Goal: Navigation & Orientation: Find specific page/section

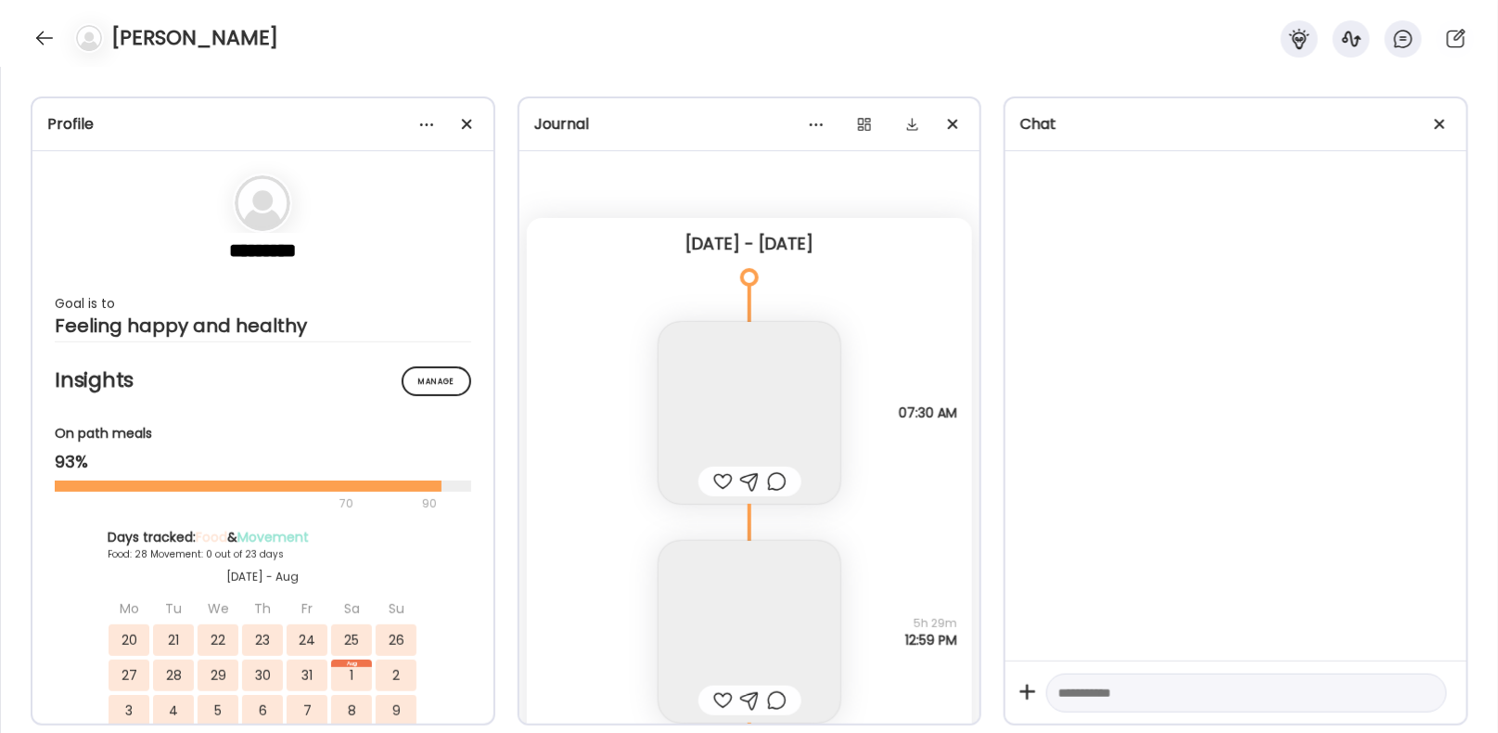
scroll to position [47713, 0]
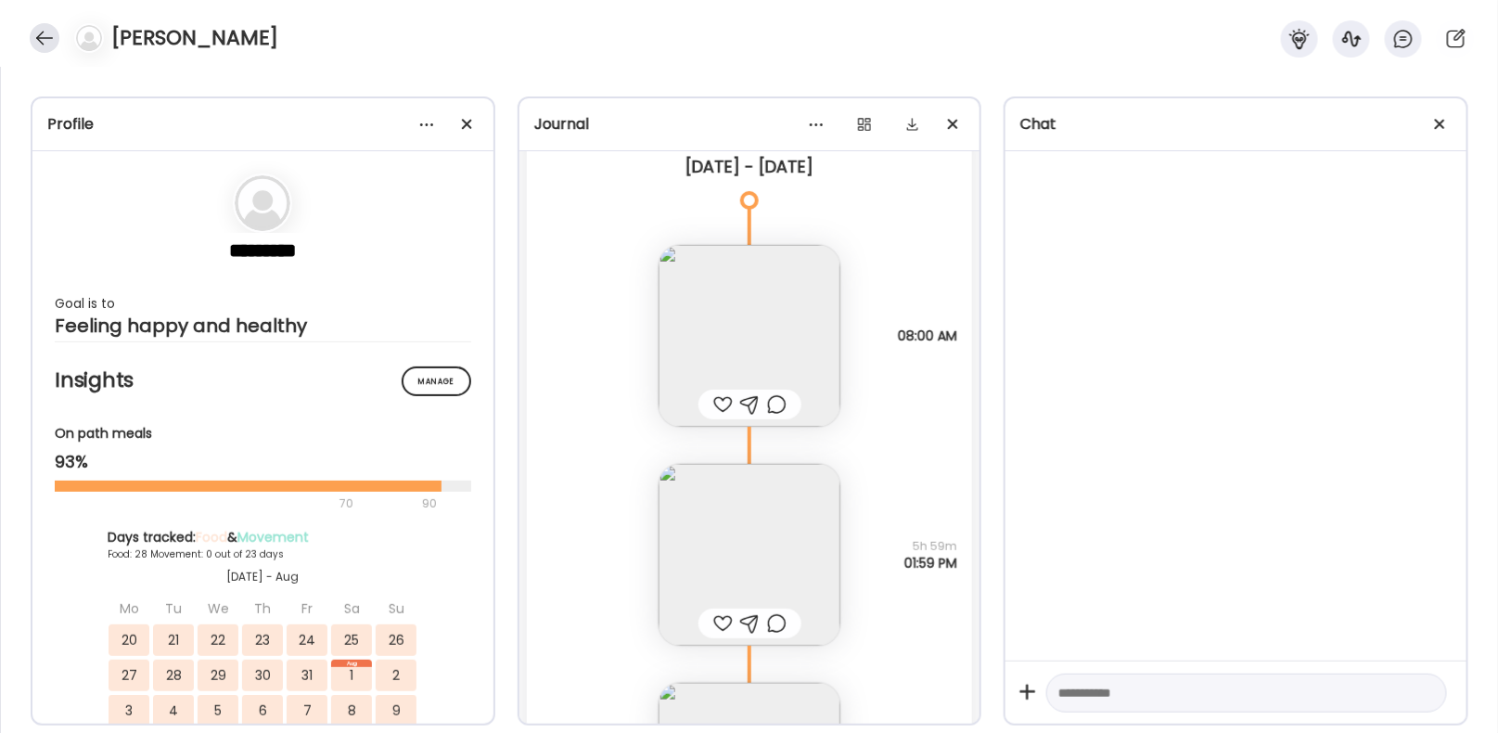
click at [32, 43] on div at bounding box center [45, 38] width 30 height 30
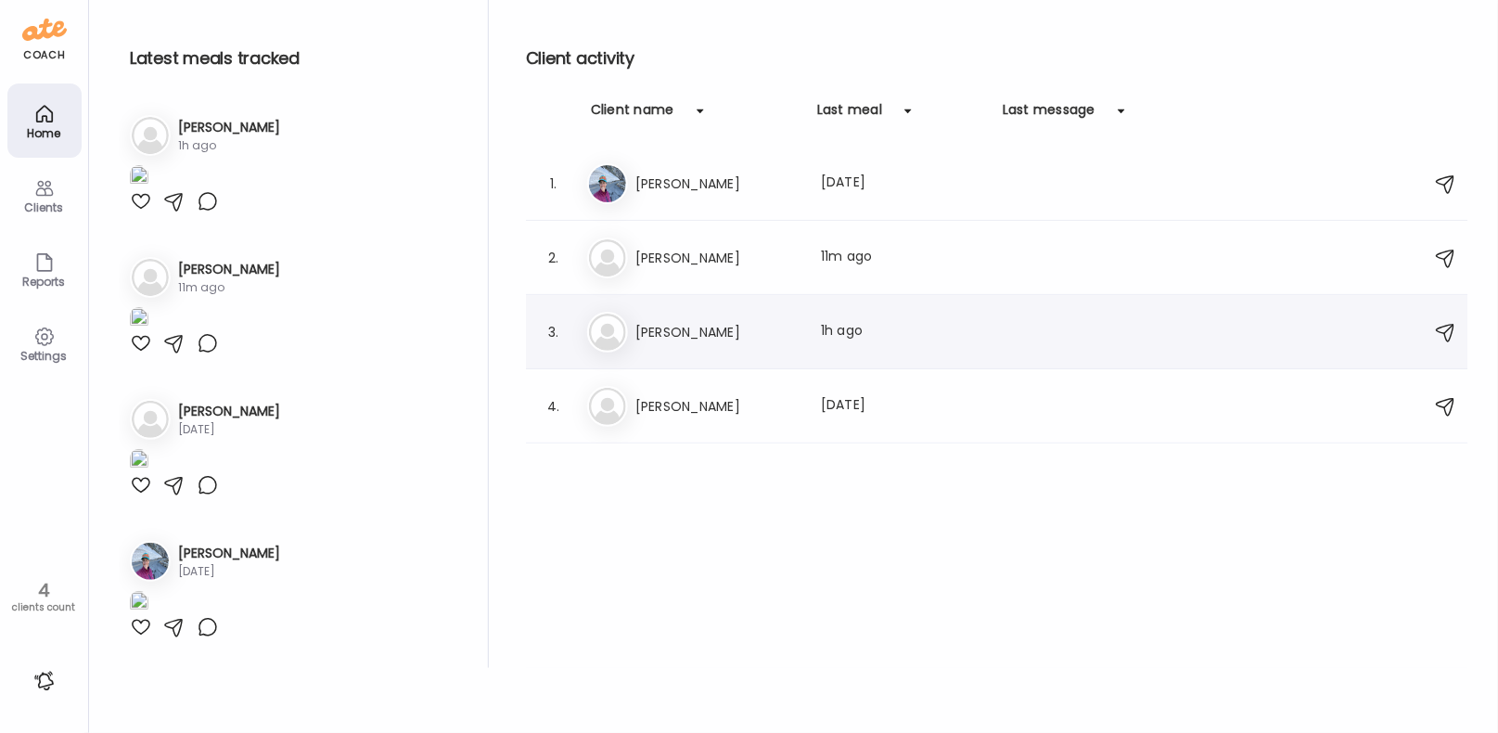
click at [691, 343] on div "El [PERSON_NAME] Last meal: 1h ago" at bounding box center [1000, 332] width 826 height 41
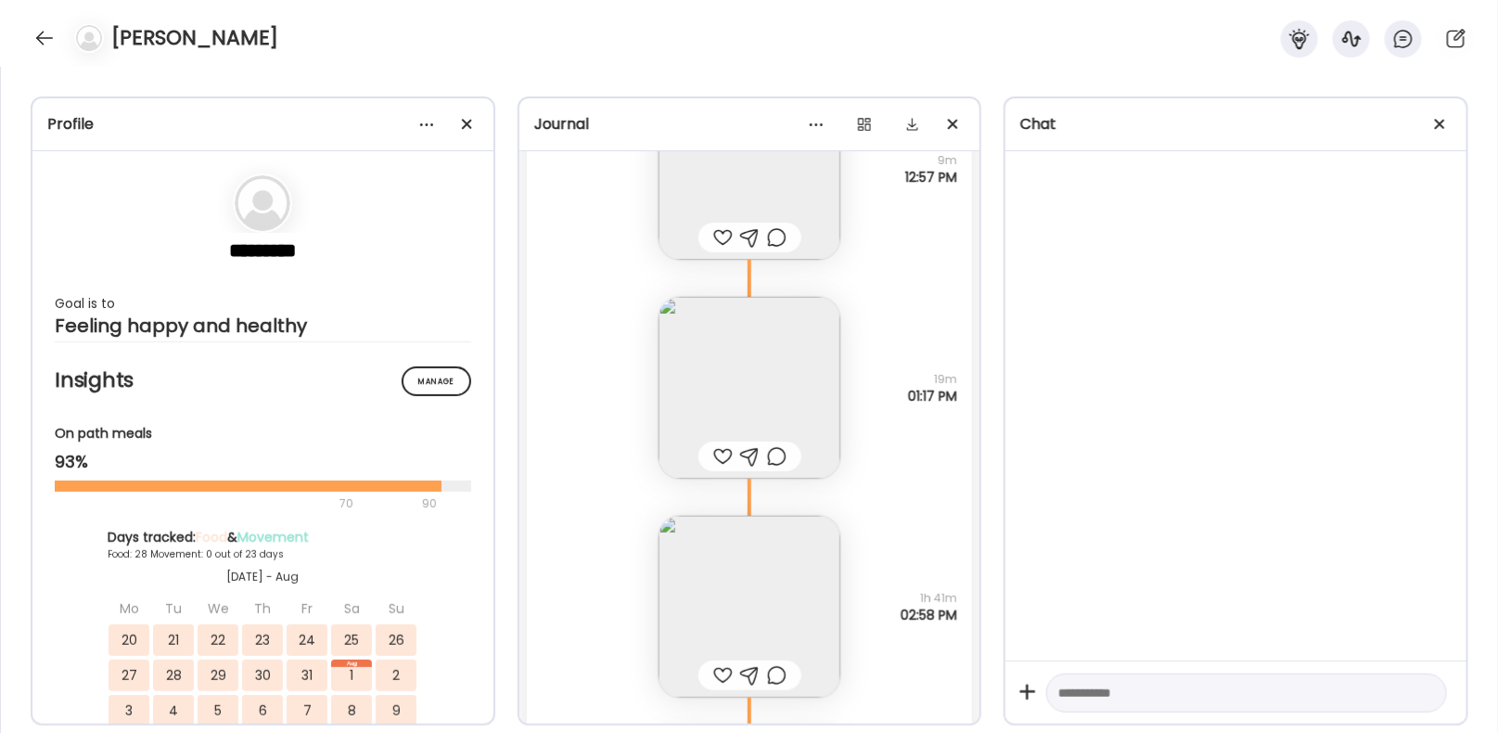
scroll to position [53431, 0]
click at [751, 389] on img at bounding box center [750, 384] width 182 height 182
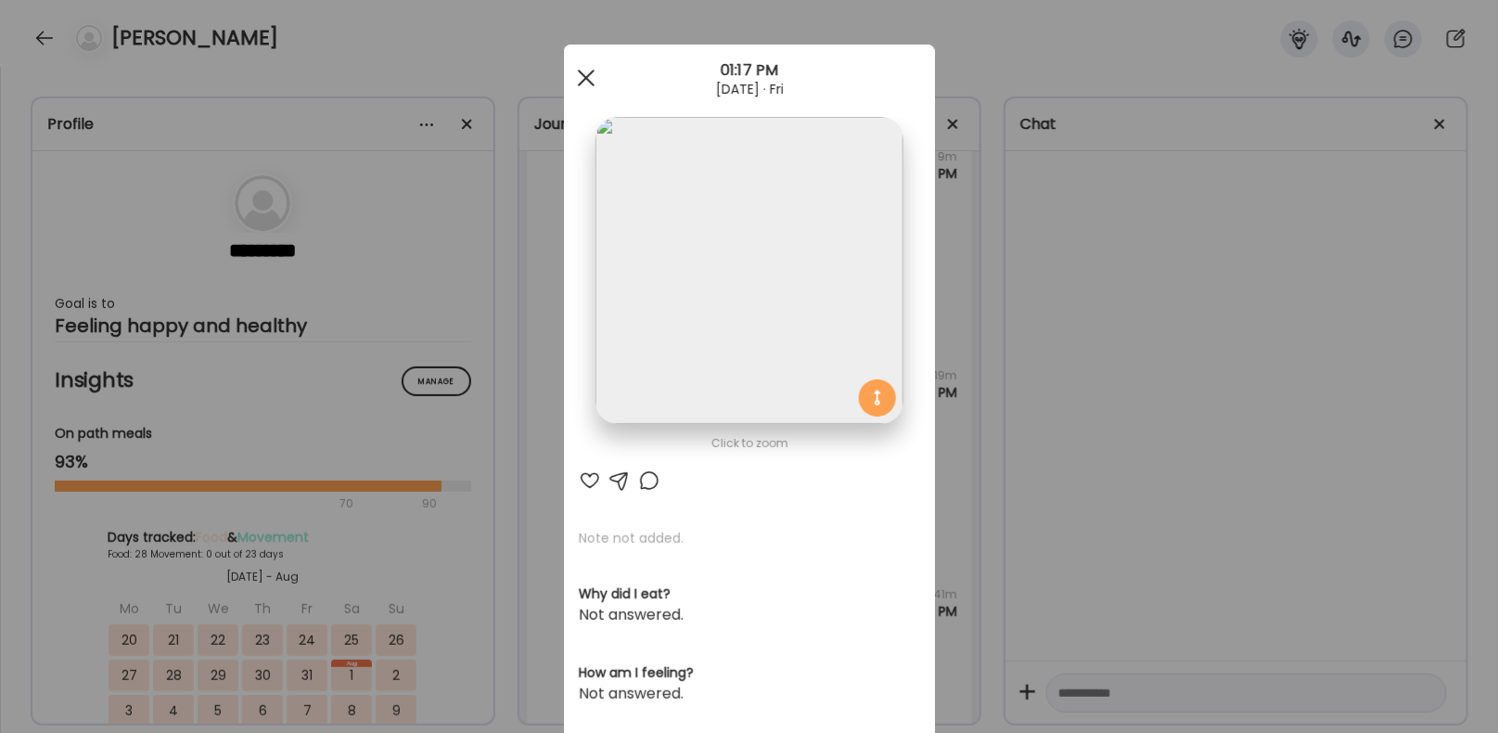
click at [582, 75] on span at bounding box center [585, 78] width 17 height 17
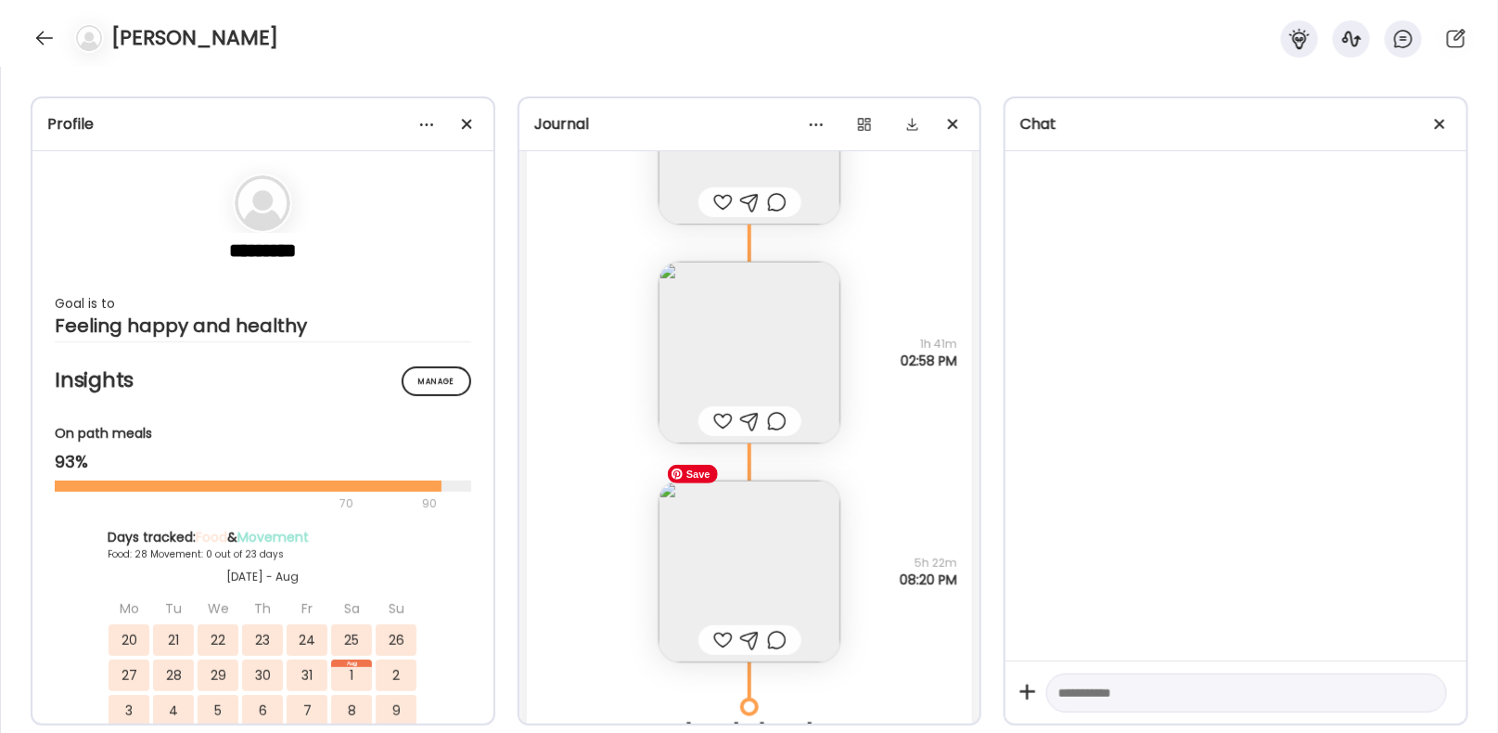
scroll to position [53704, 0]
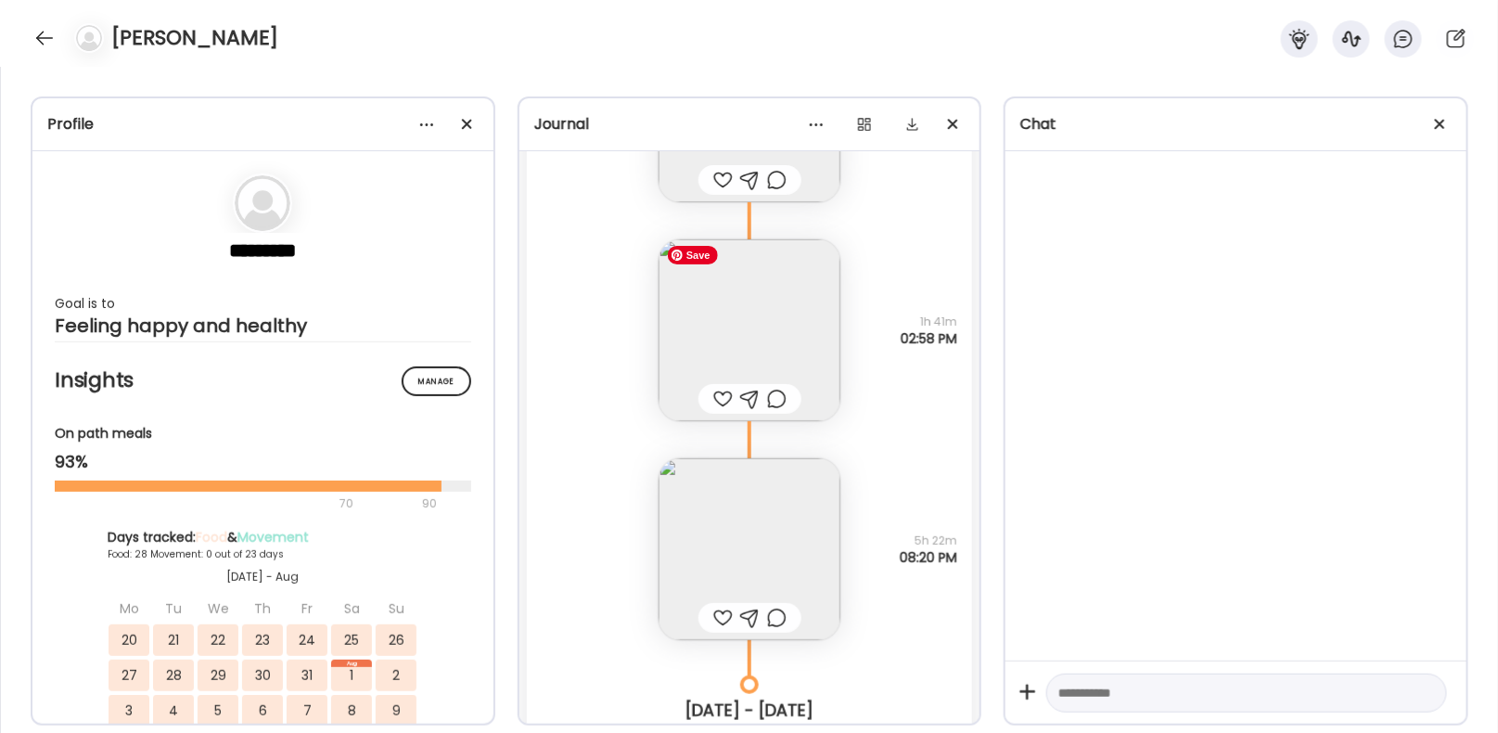
click at [816, 327] on img at bounding box center [750, 330] width 182 height 182
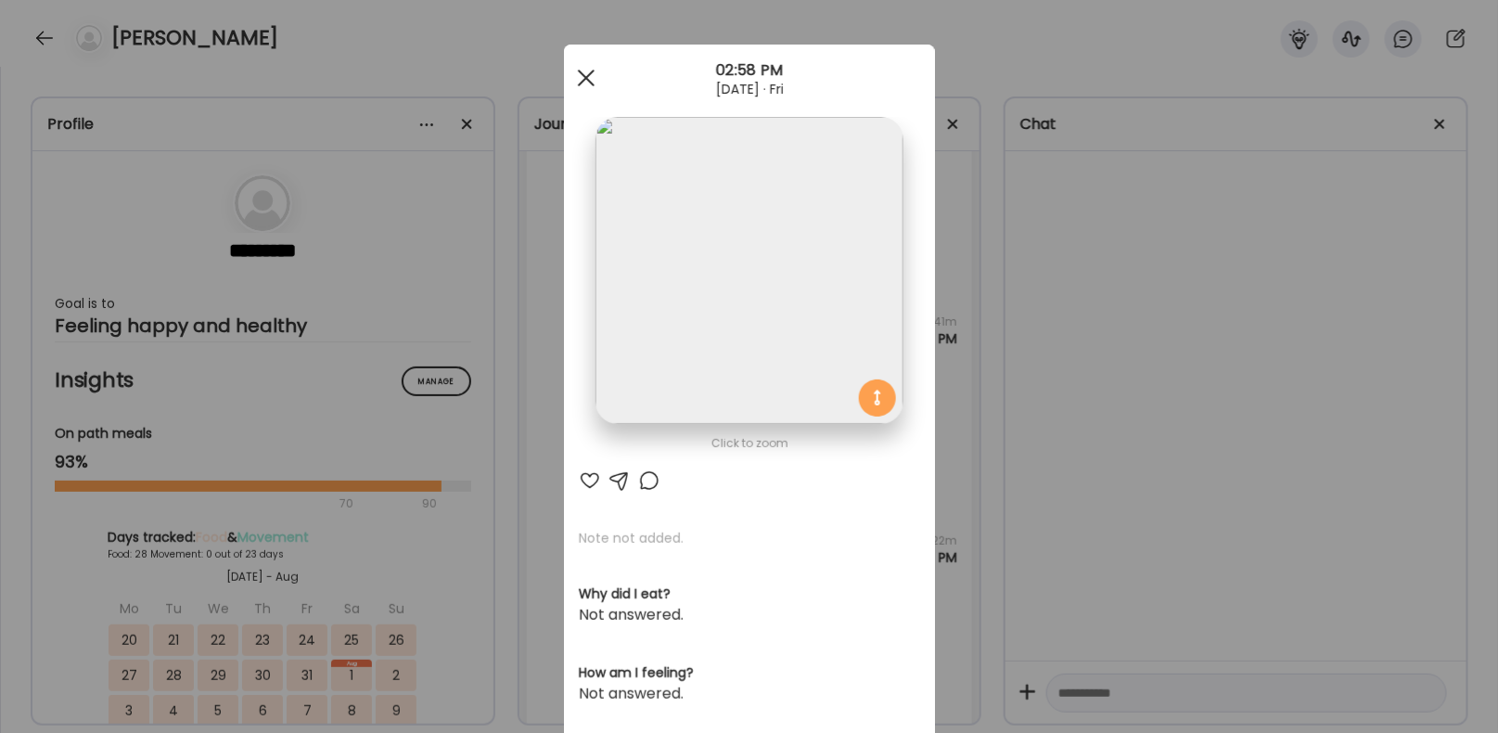
click at [583, 78] on div at bounding box center [586, 77] width 37 height 37
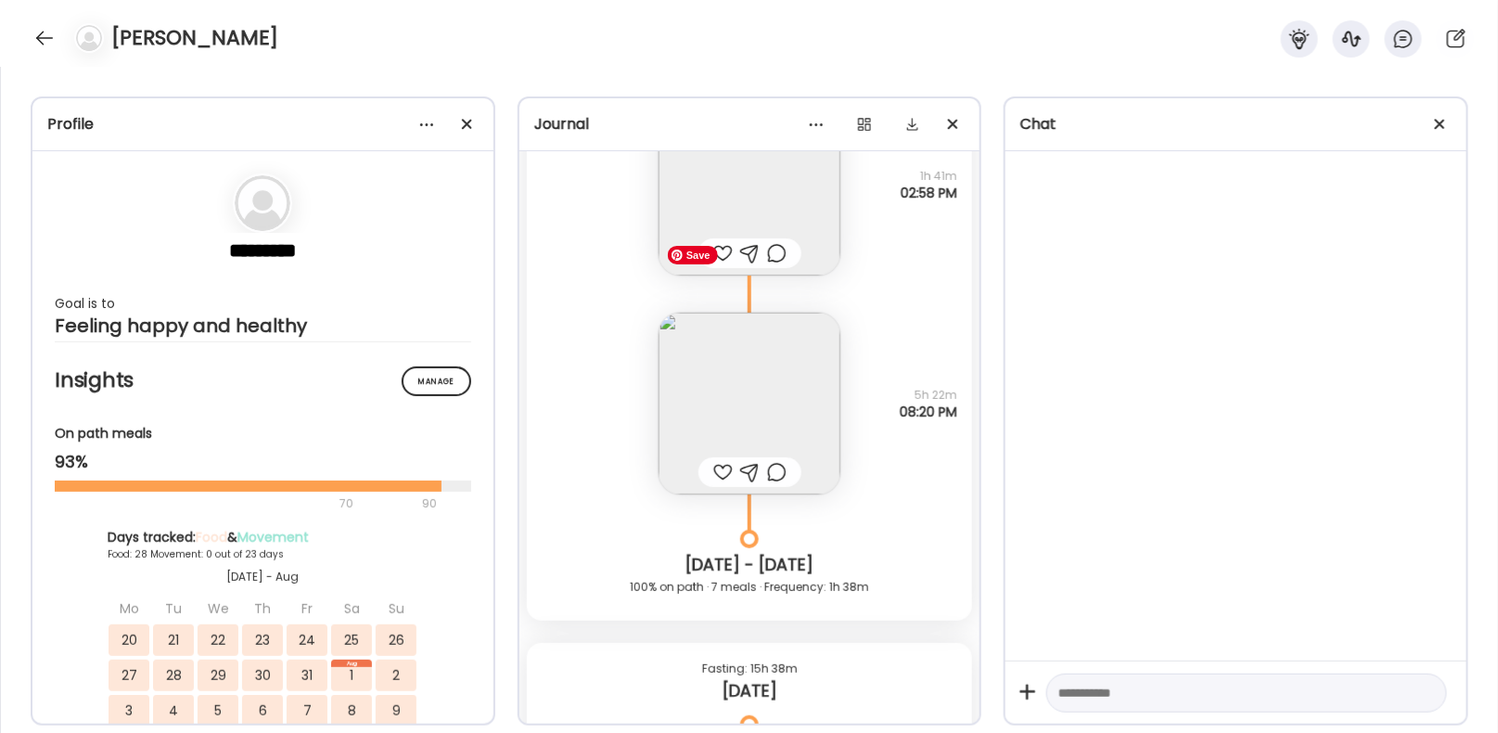
scroll to position [53884, 0]
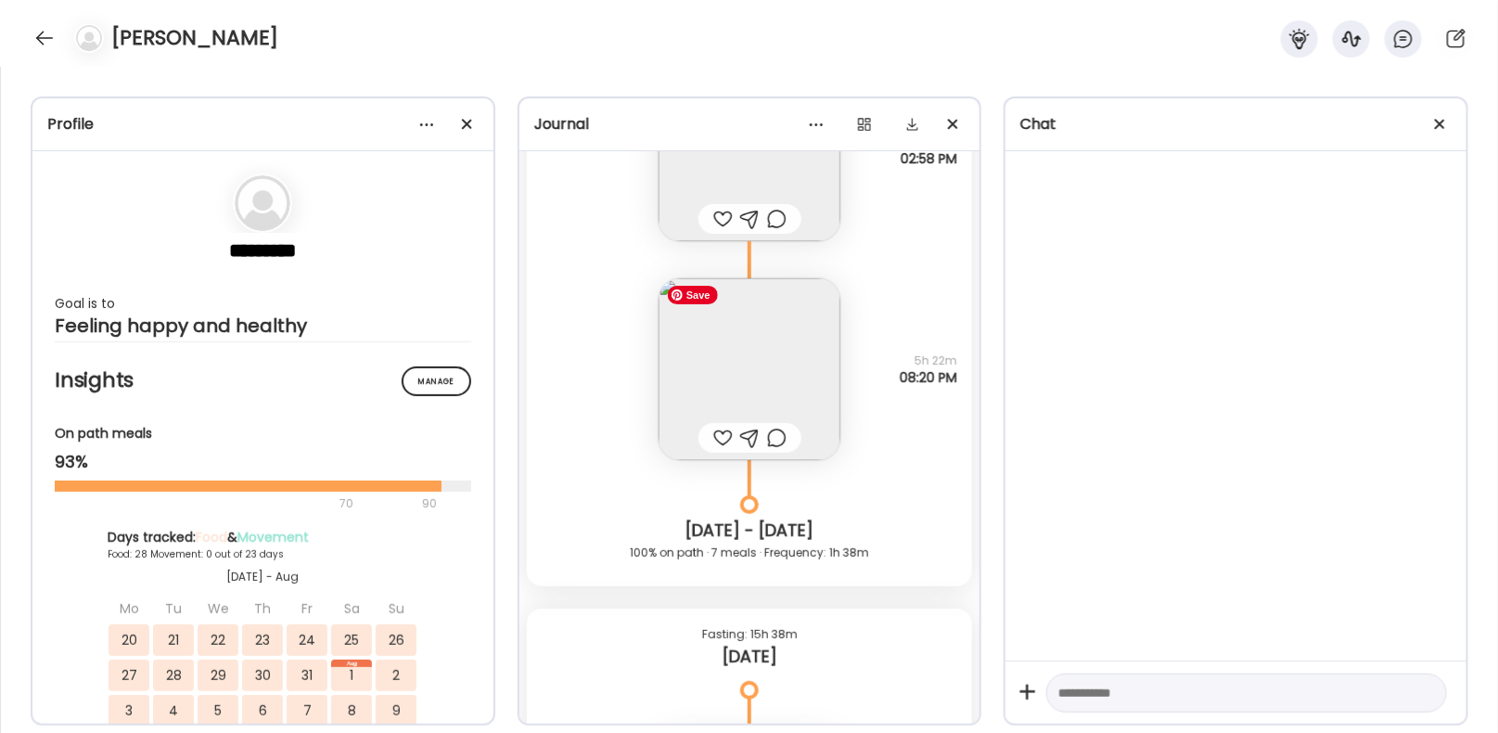
click at [780, 393] on img at bounding box center [750, 369] width 182 height 182
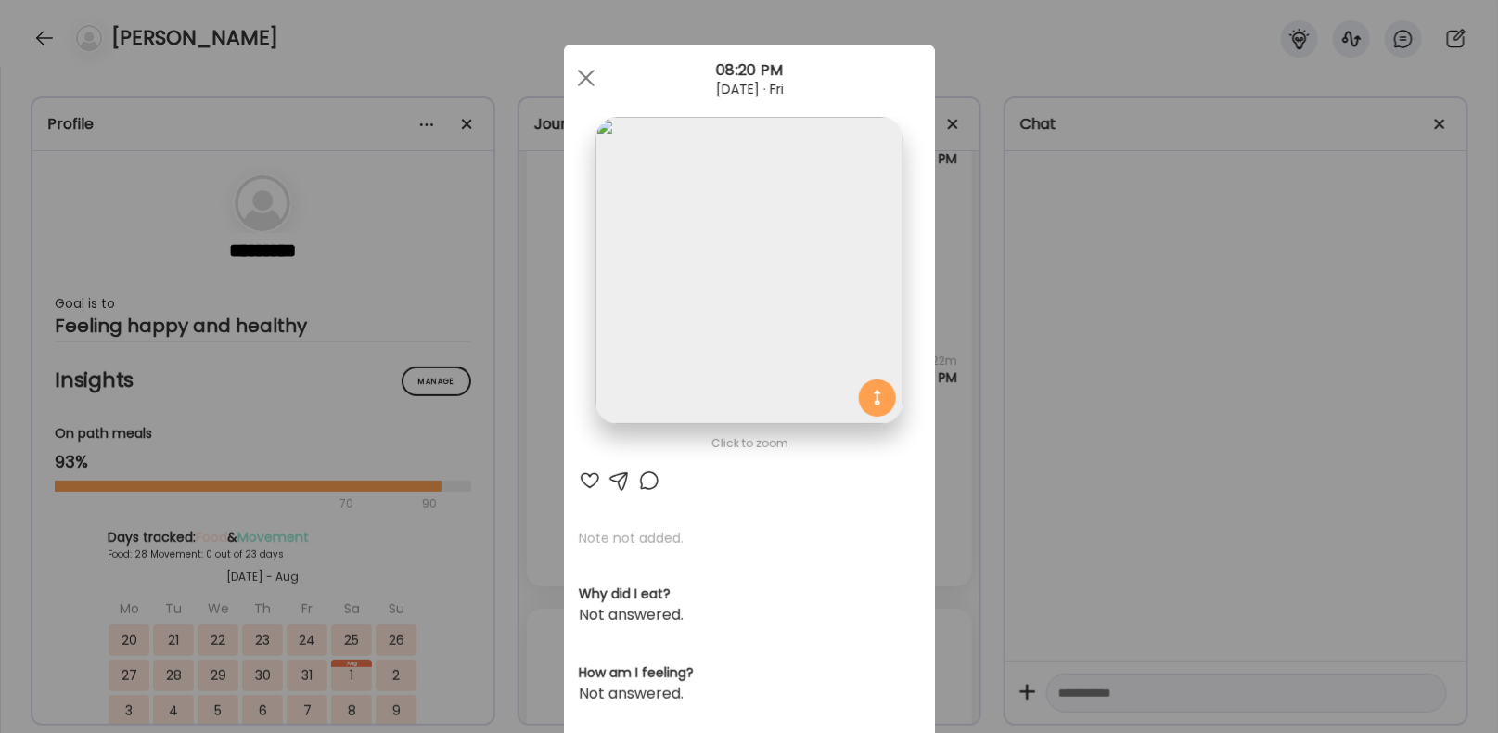
click at [792, 307] on img at bounding box center [749, 270] width 307 height 307
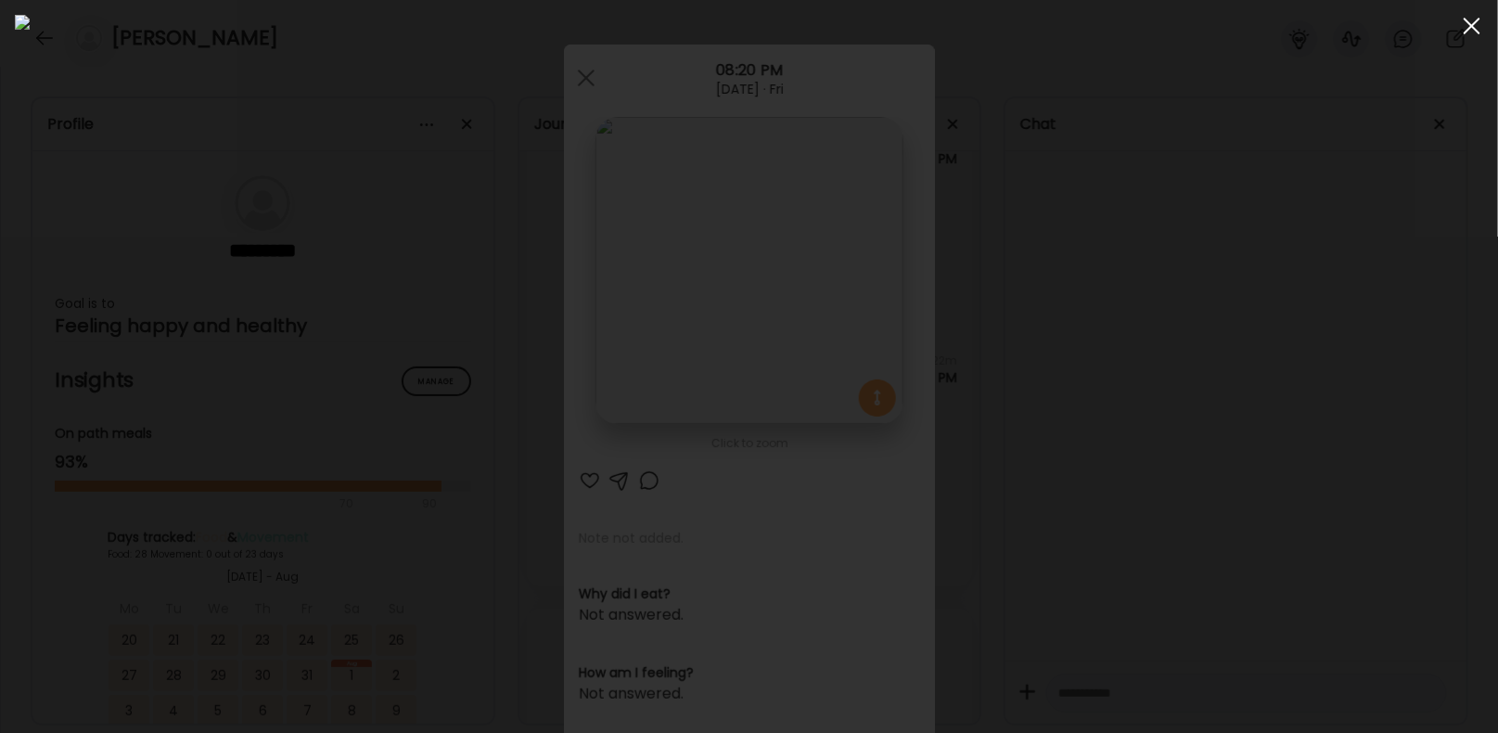
click at [1473, 23] on span at bounding box center [1472, 26] width 17 height 17
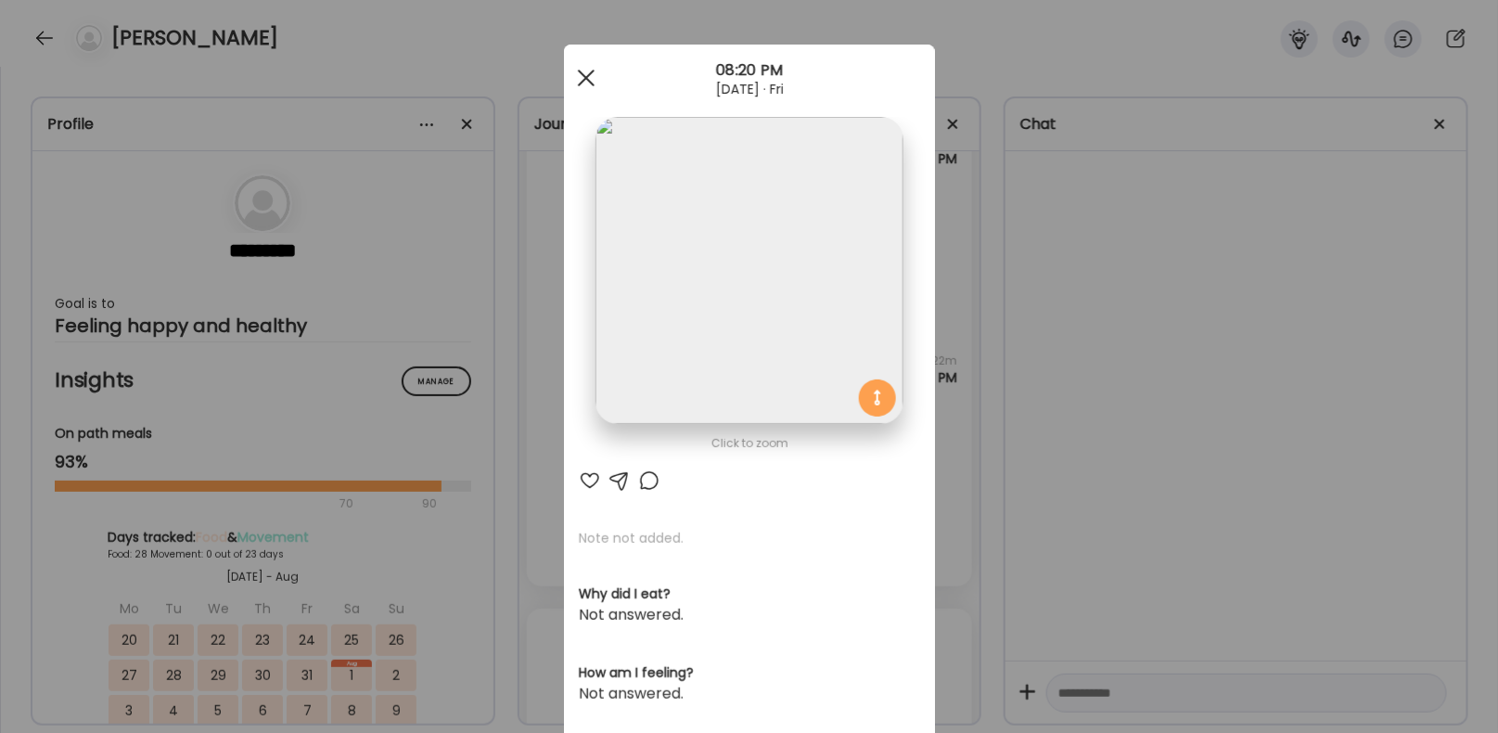
click at [583, 82] on div at bounding box center [586, 77] width 37 height 37
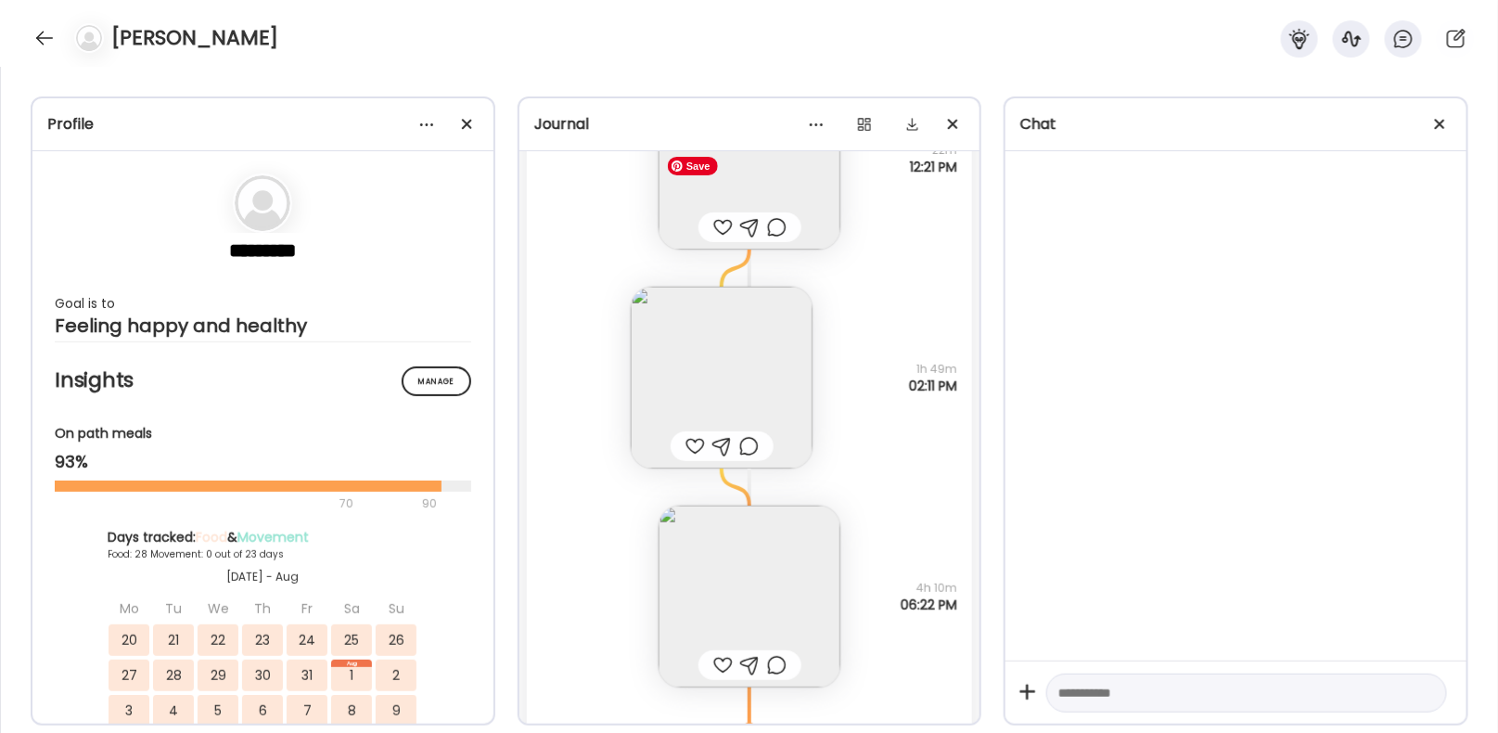
scroll to position [54783, 0]
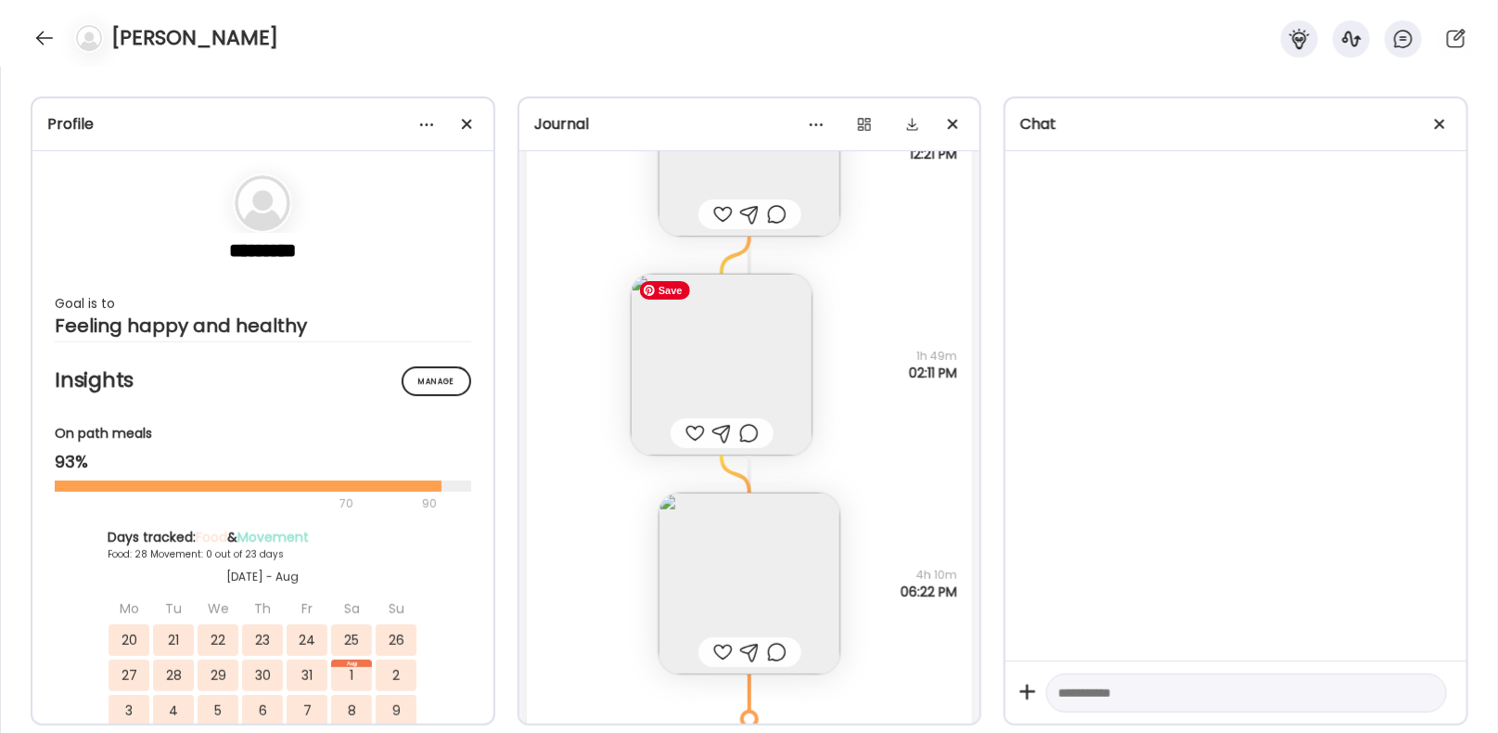
click at [736, 359] on img at bounding box center [722, 365] width 182 height 182
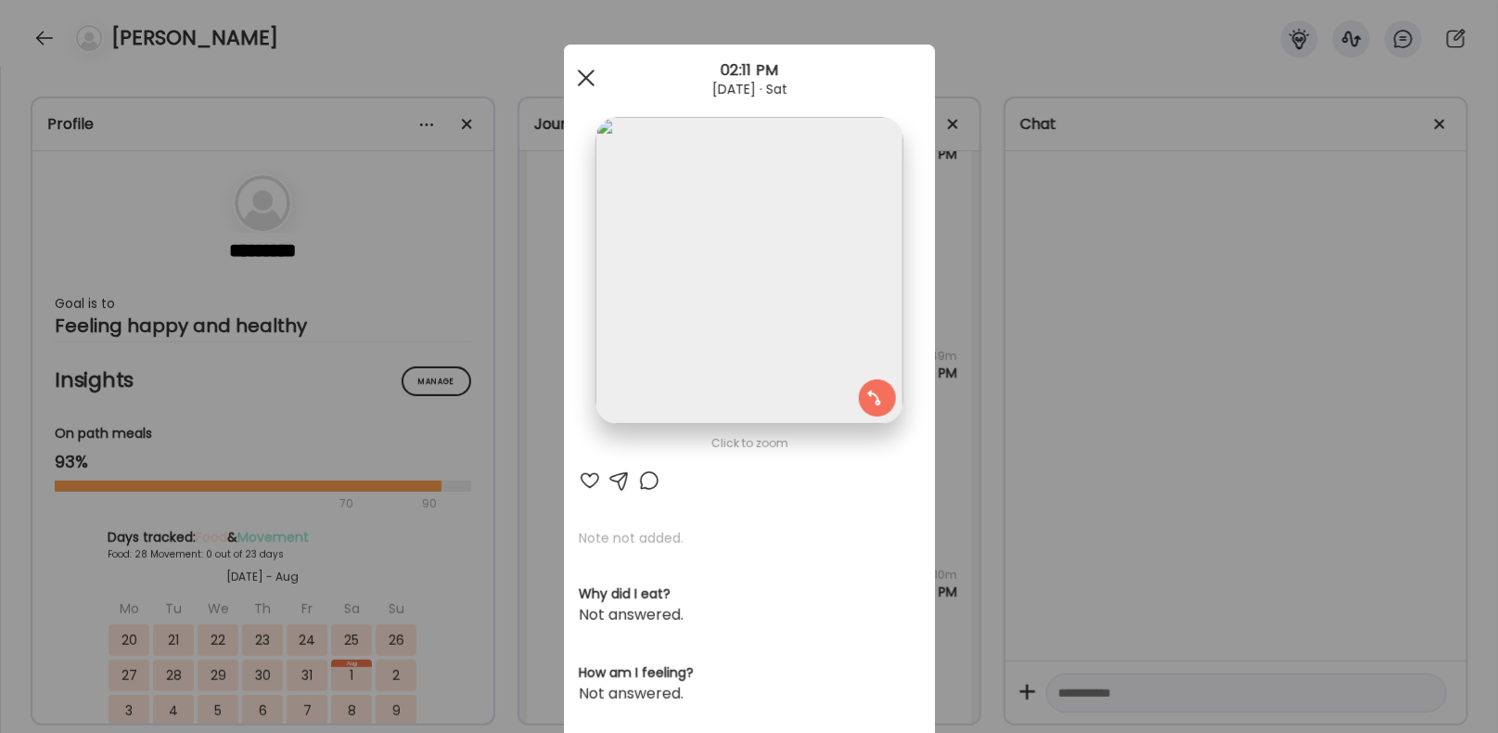
click at [583, 79] on span at bounding box center [585, 78] width 17 height 17
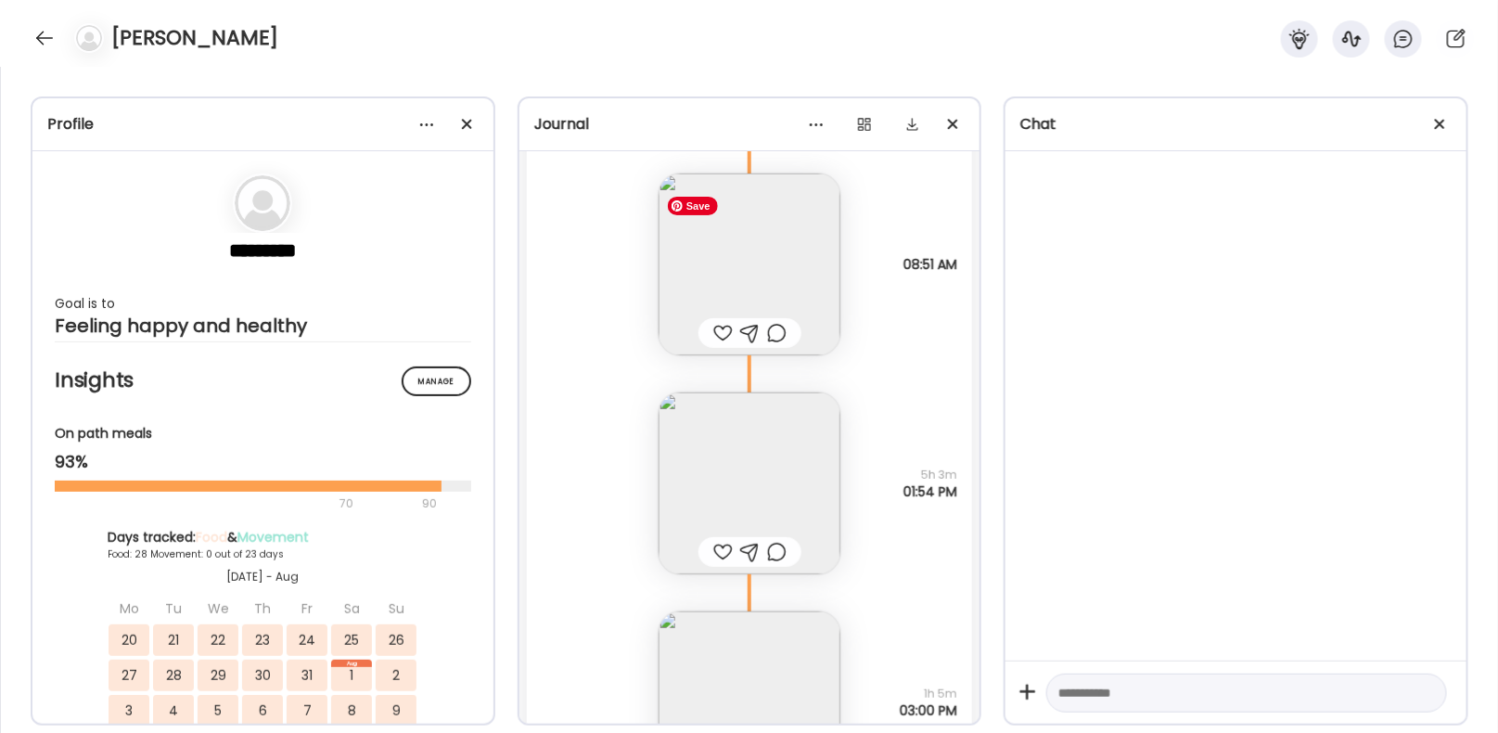
scroll to position [55565, 0]
click at [755, 273] on img at bounding box center [750, 258] width 182 height 182
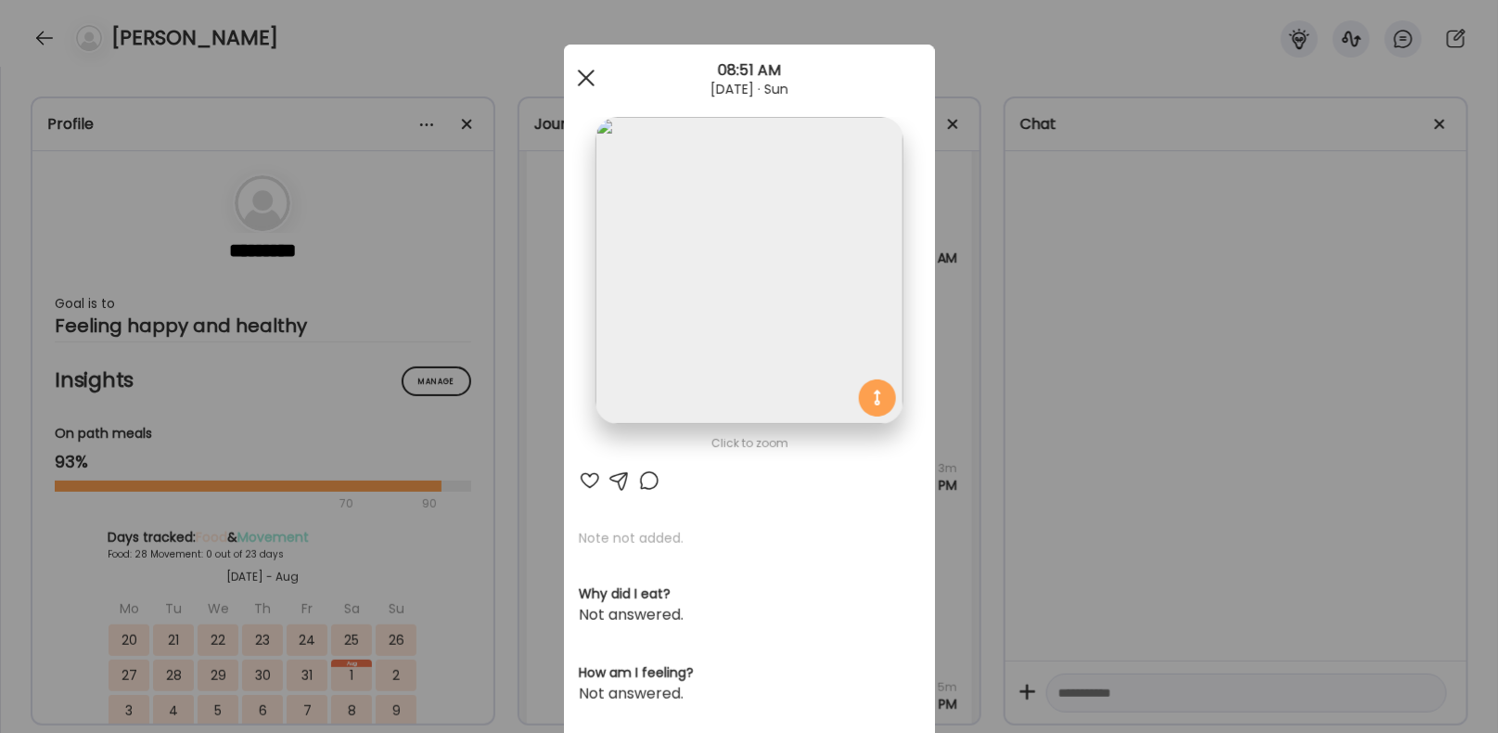
click at [583, 75] on span at bounding box center [585, 78] width 17 height 17
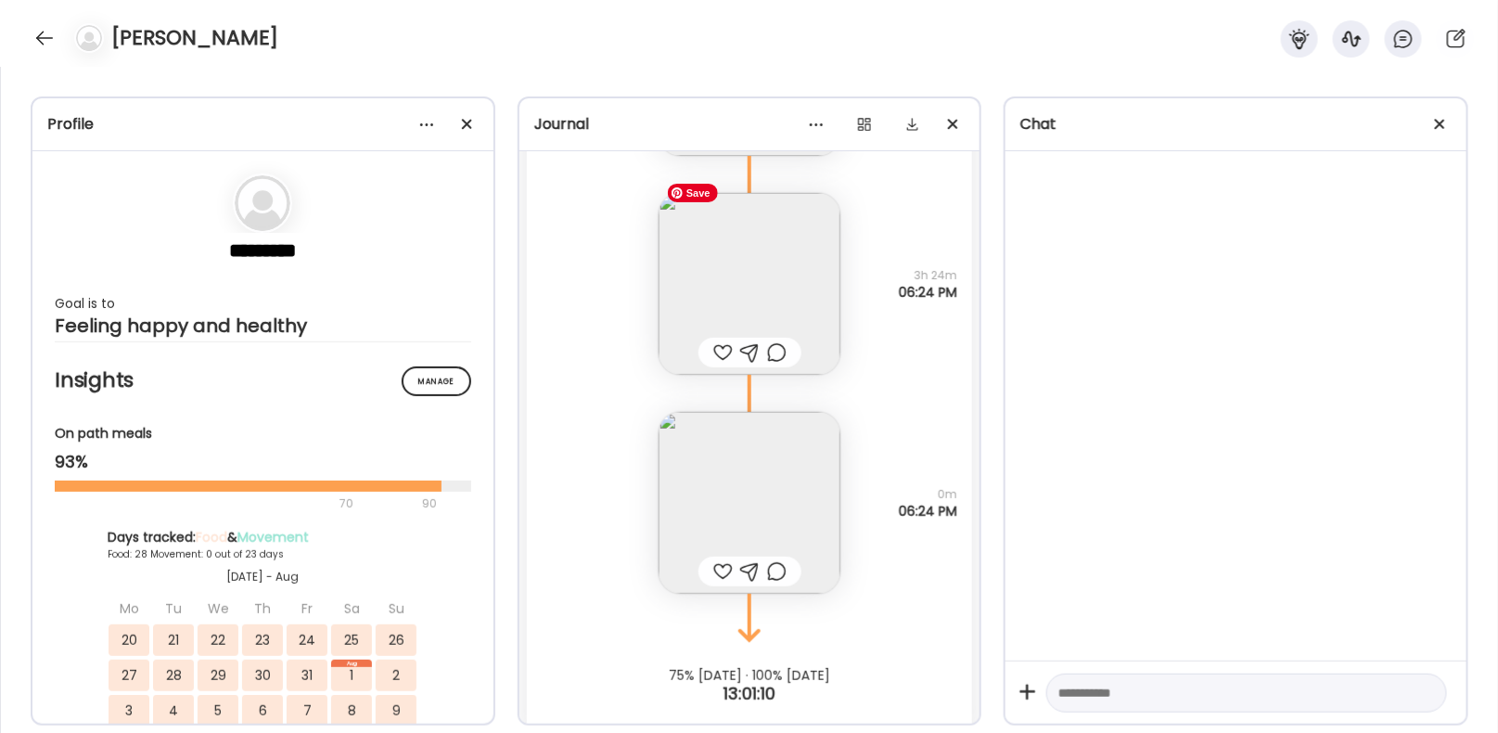
scroll to position [56220, 0]
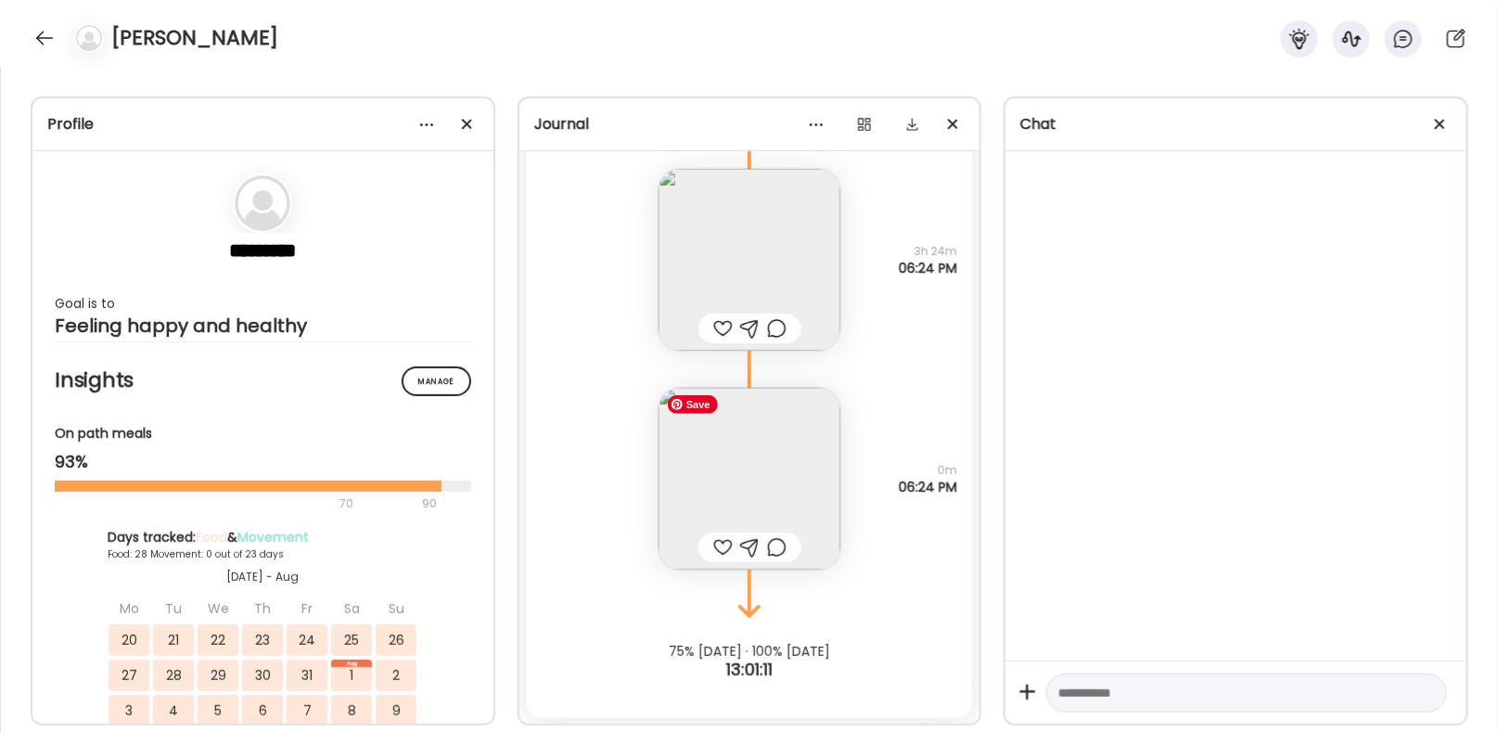
click at [767, 478] on img at bounding box center [750, 479] width 182 height 182
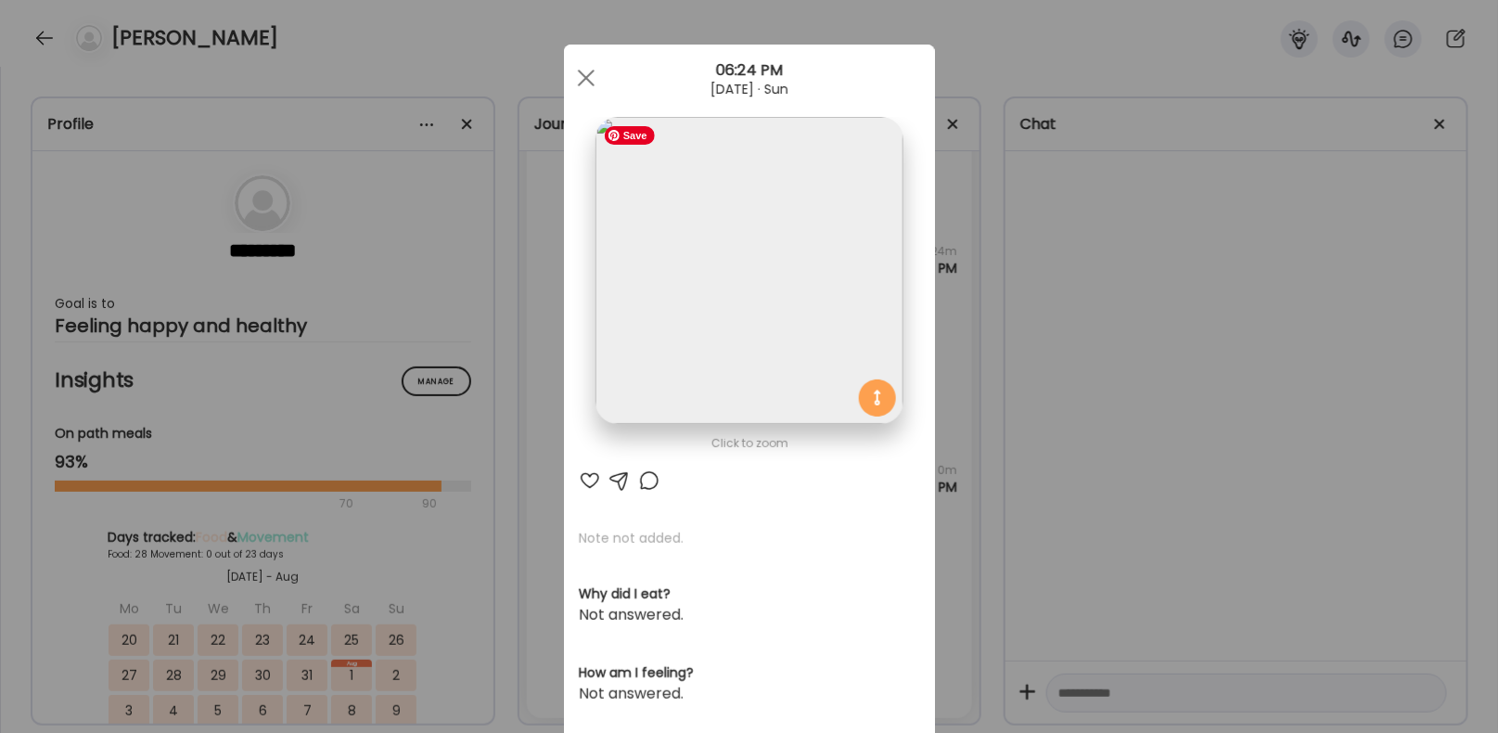
click at [757, 263] on img at bounding box center [749, 270] width 307 height 307
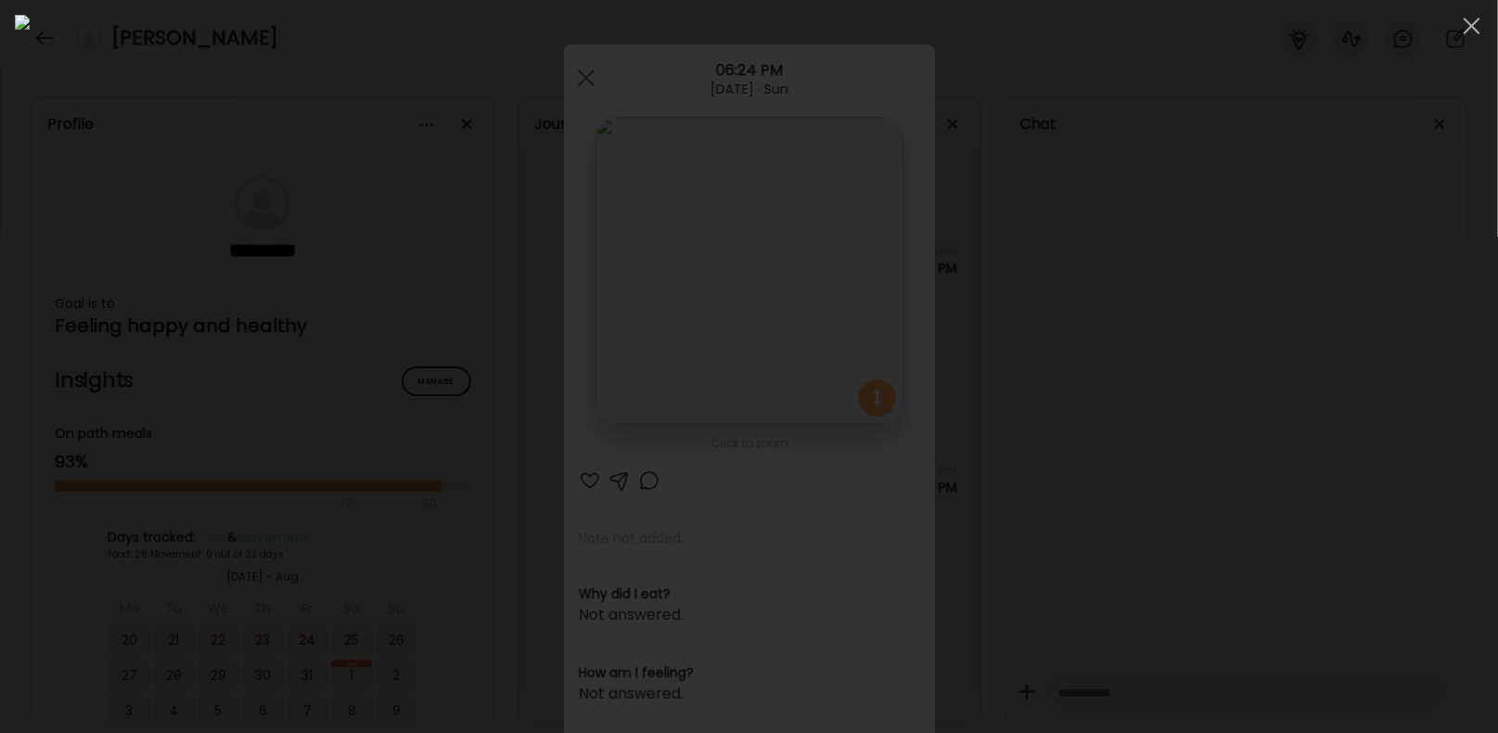
click at [1448, 34] on div at bounding box center [749, 366] width 1468 height 703
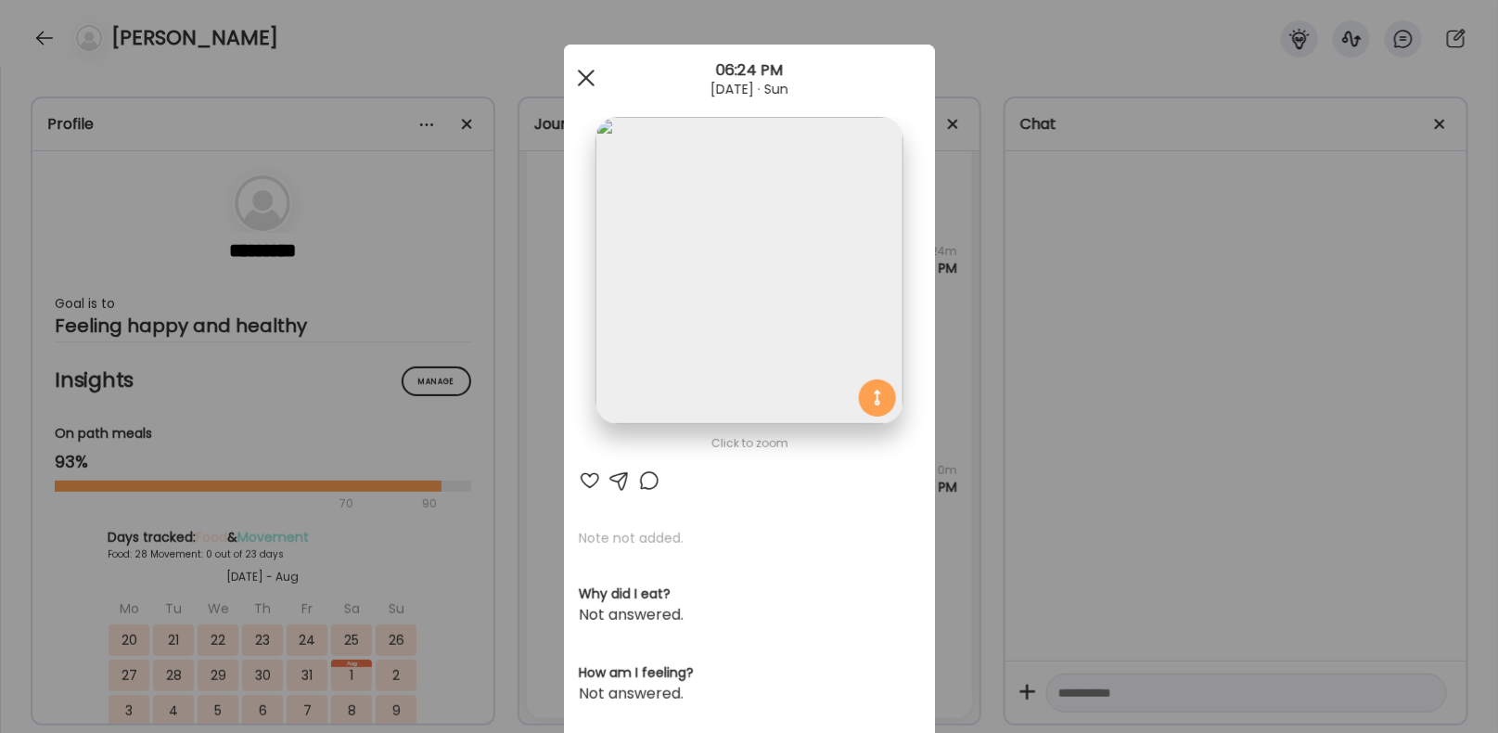
click at [573, 70] on div at bounding box center [586, 77] width 37 height 37
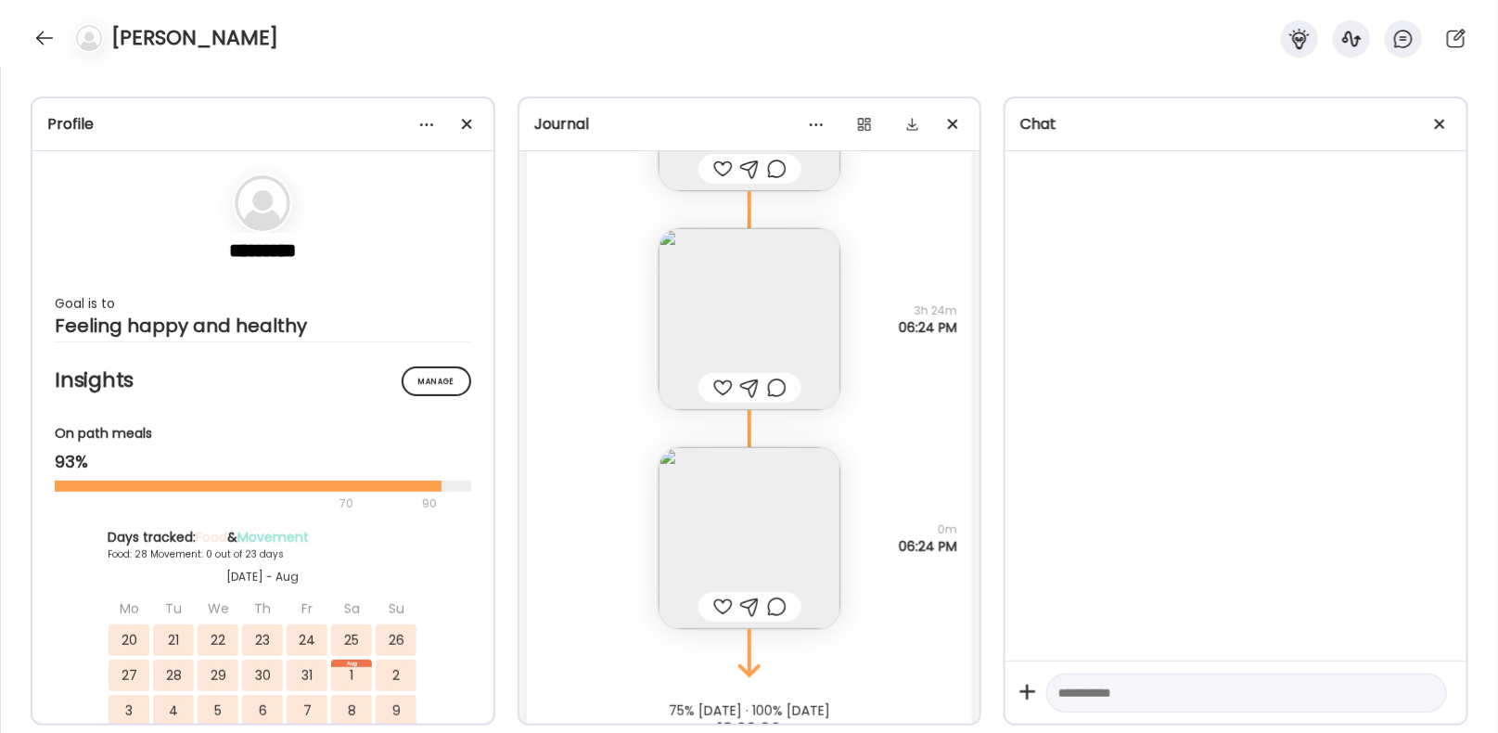
scroll to position [56152, 0]
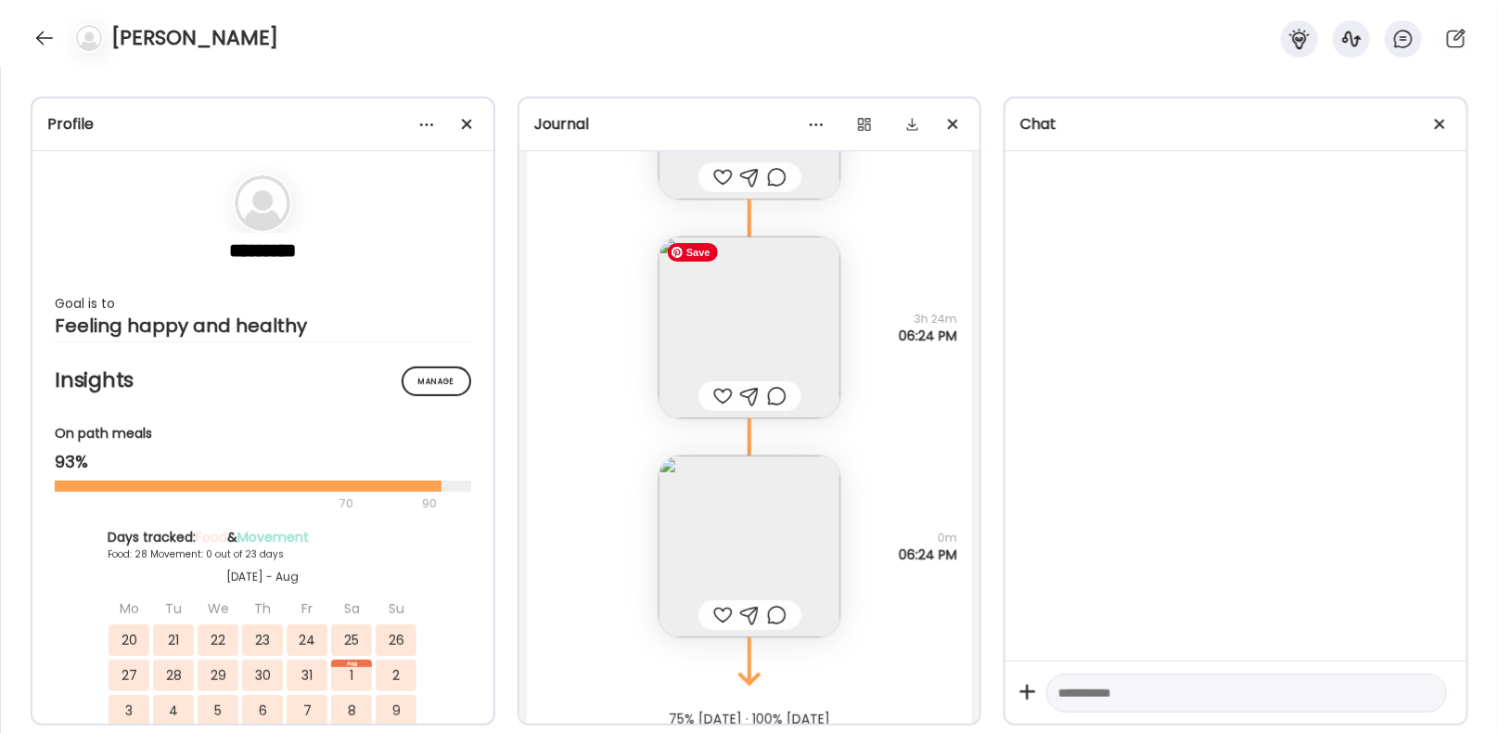
click at [756, 318] on img at bounding box center [750, 328] width 182 height 182
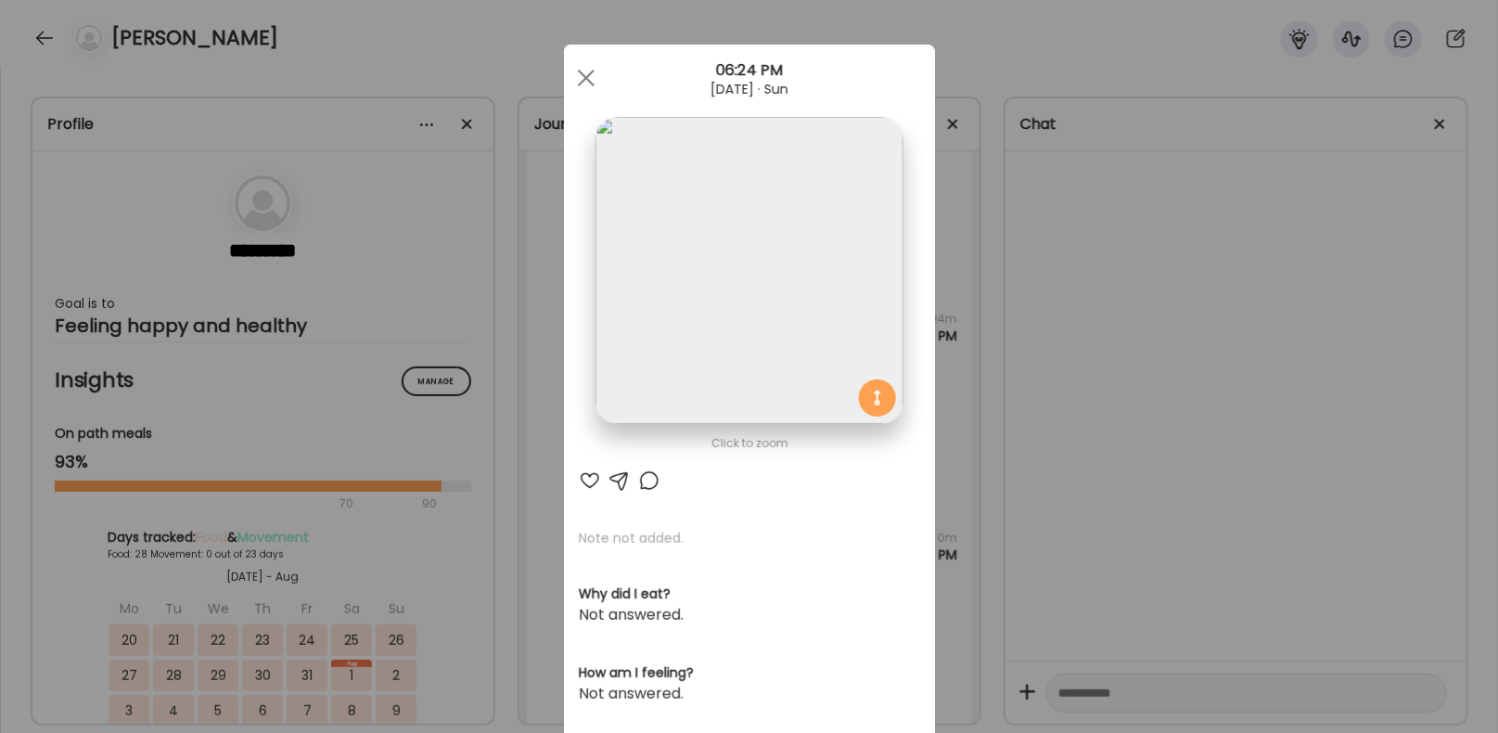
click at [749, 329] on img at bounding box center [749, 270] width 307 height 307
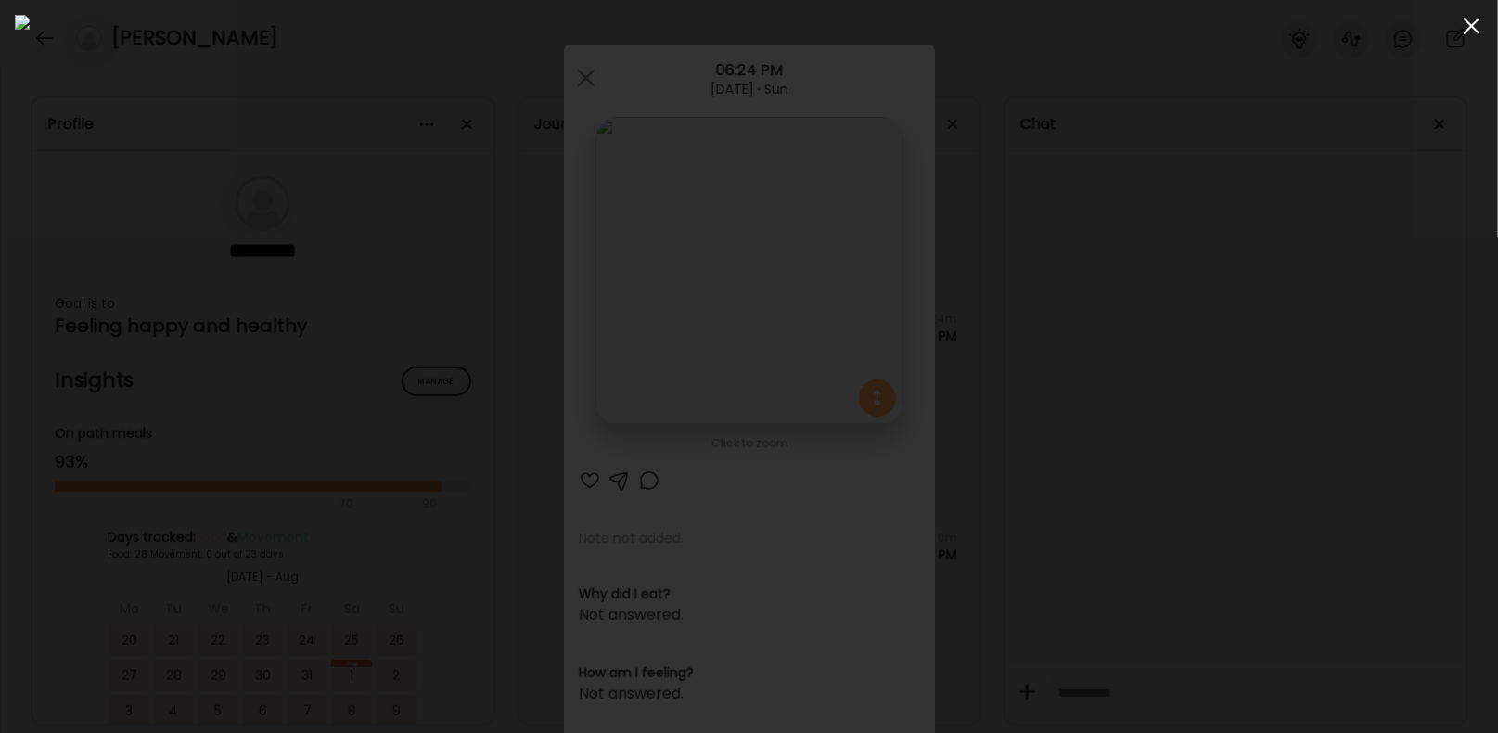
click at [1467, 26] on div at bounding box center [1472, 25] width 37 height 37
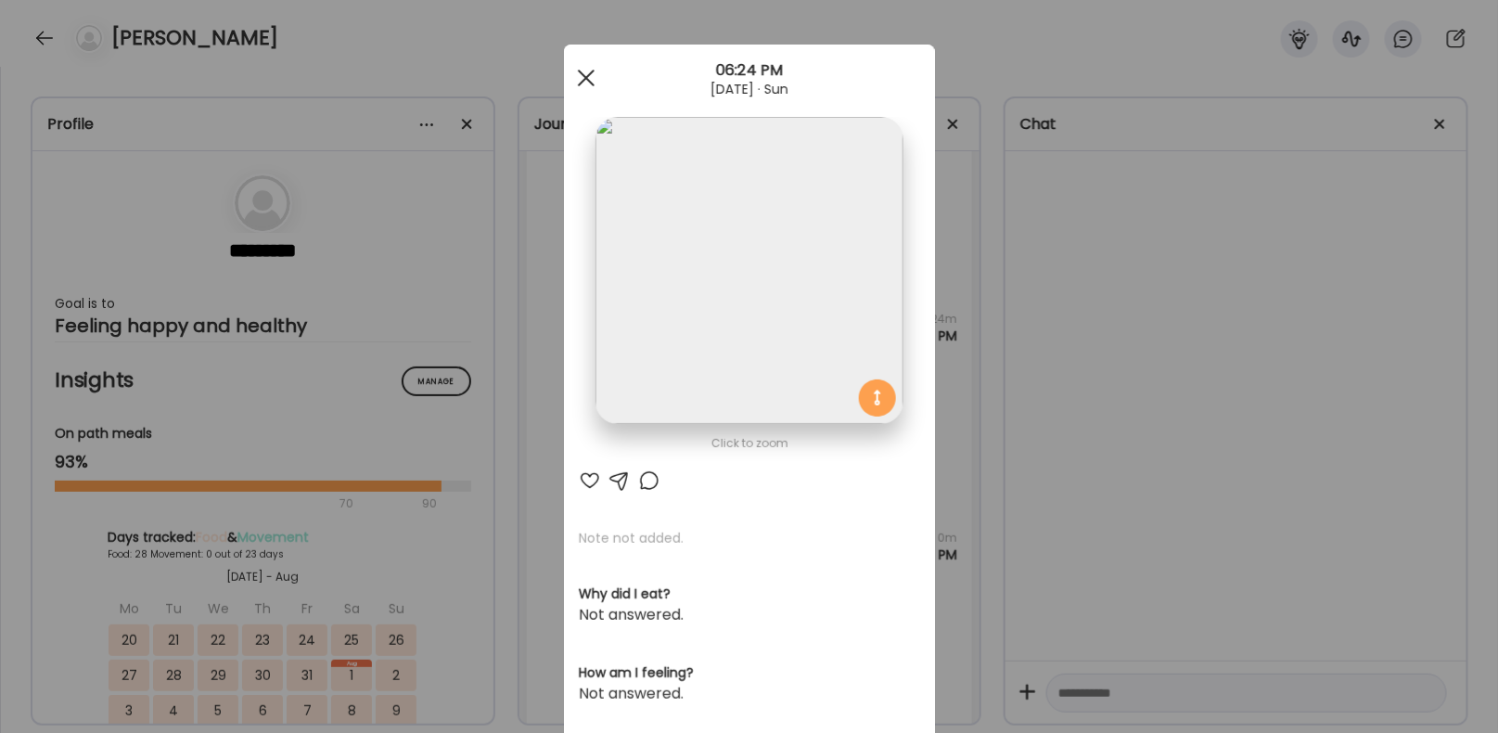
click at [583, 76] on div at bounding box center [586, 77] width 37 height 37
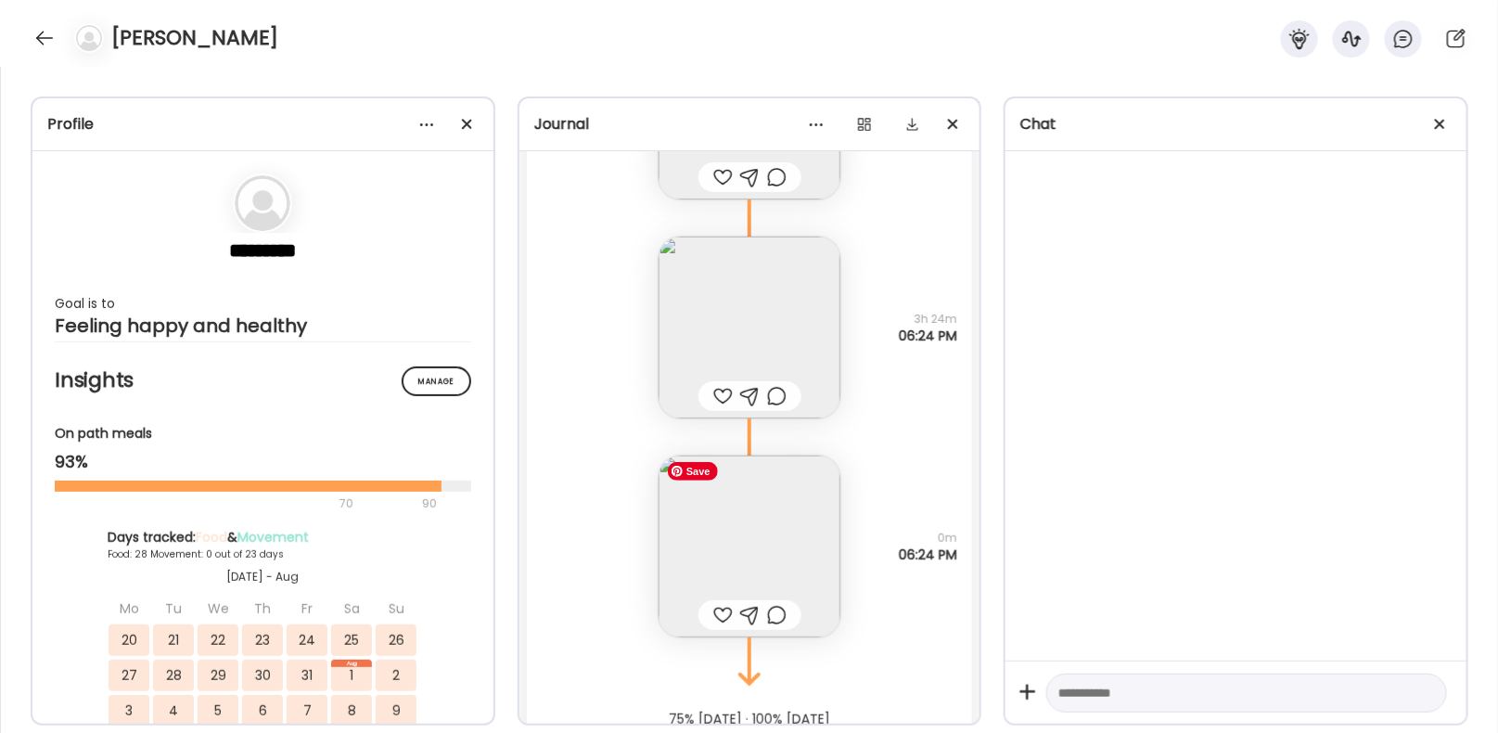
click at [766, 557] on img at bounding box center [750, 546] width 182 height 182
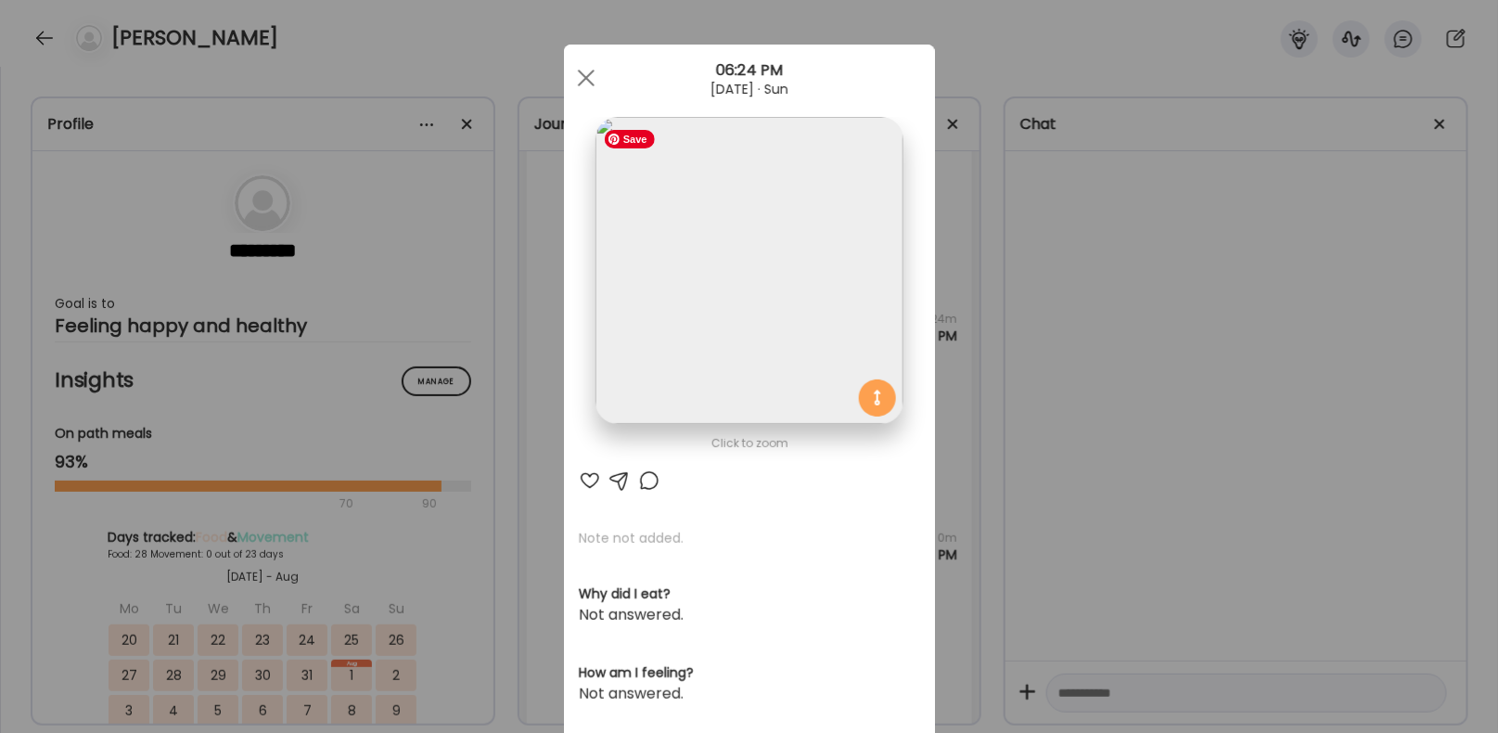
click at [772, 251] on img at bounding box center [749, 270] width 307 height 307
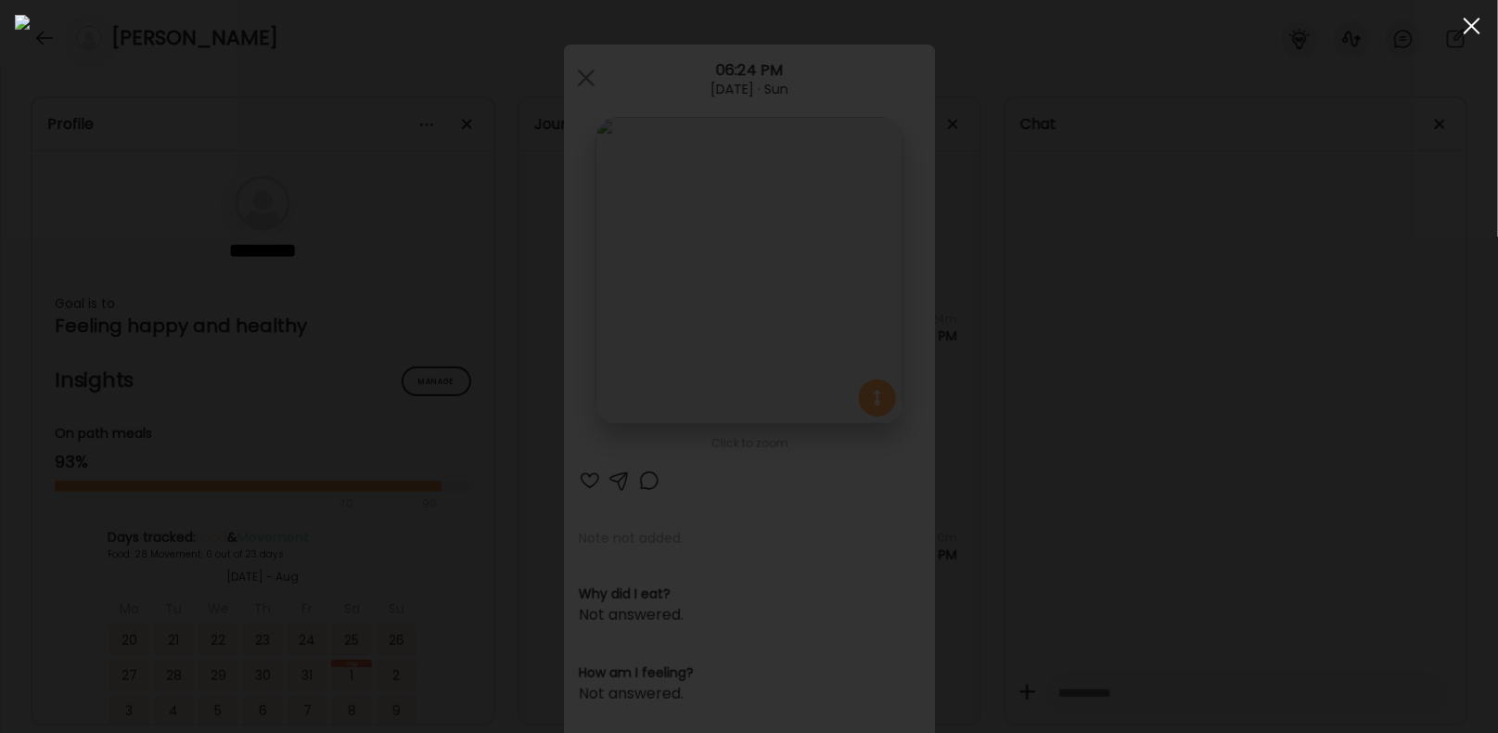
click at [1472, 28] on div at bounding box center [1472, 25] width 37 height 37
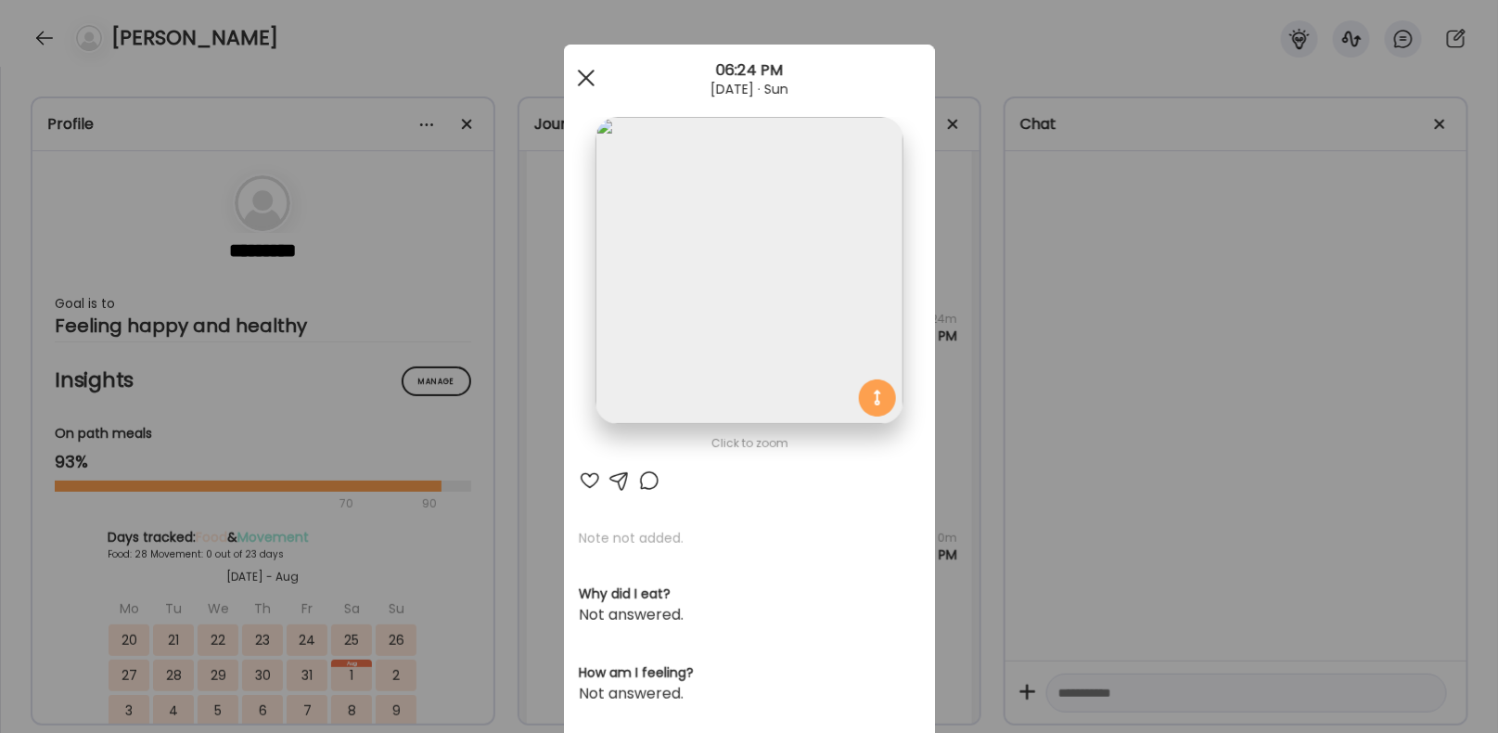
click at [586, 78] on span at bounding box center [585, 78] width 17 height 17
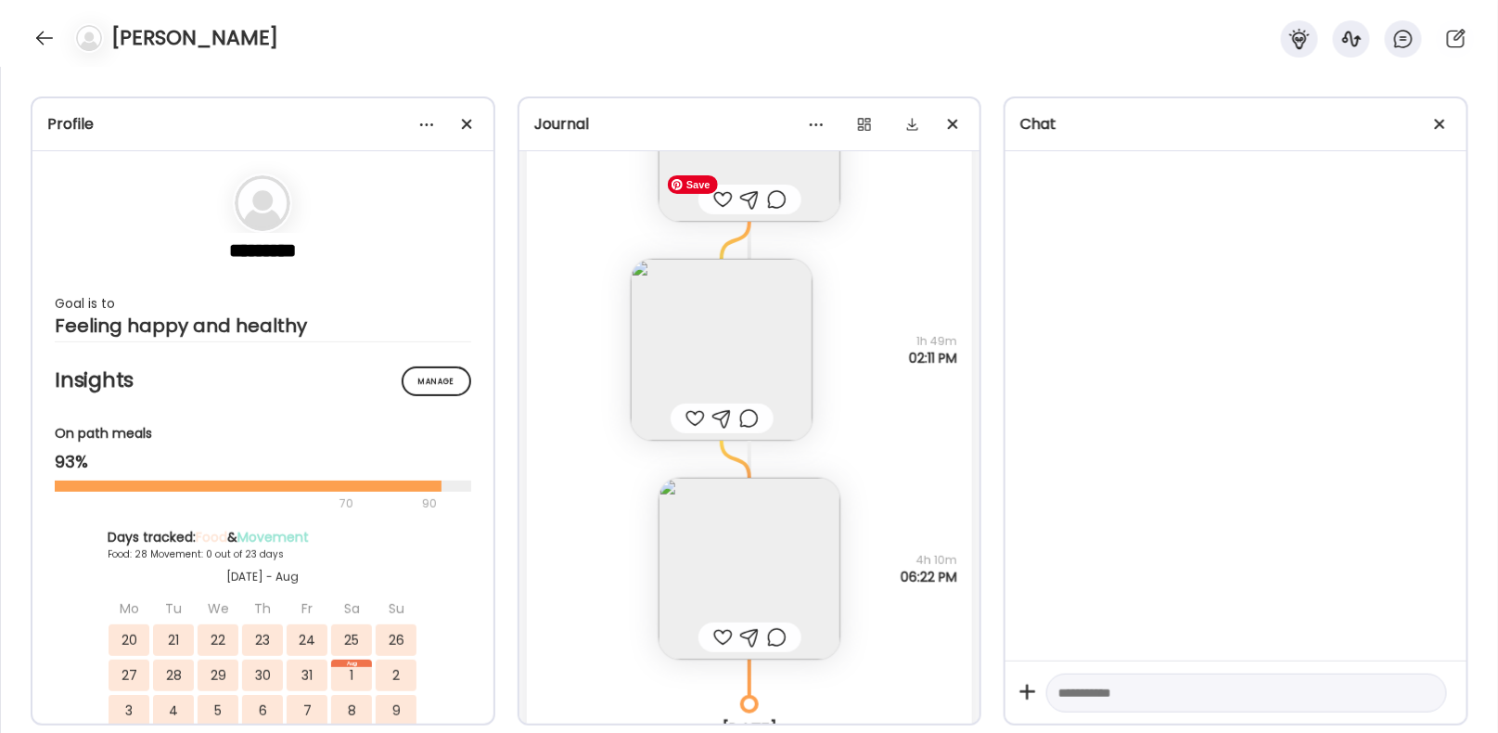
scroll to position [54838, 0]
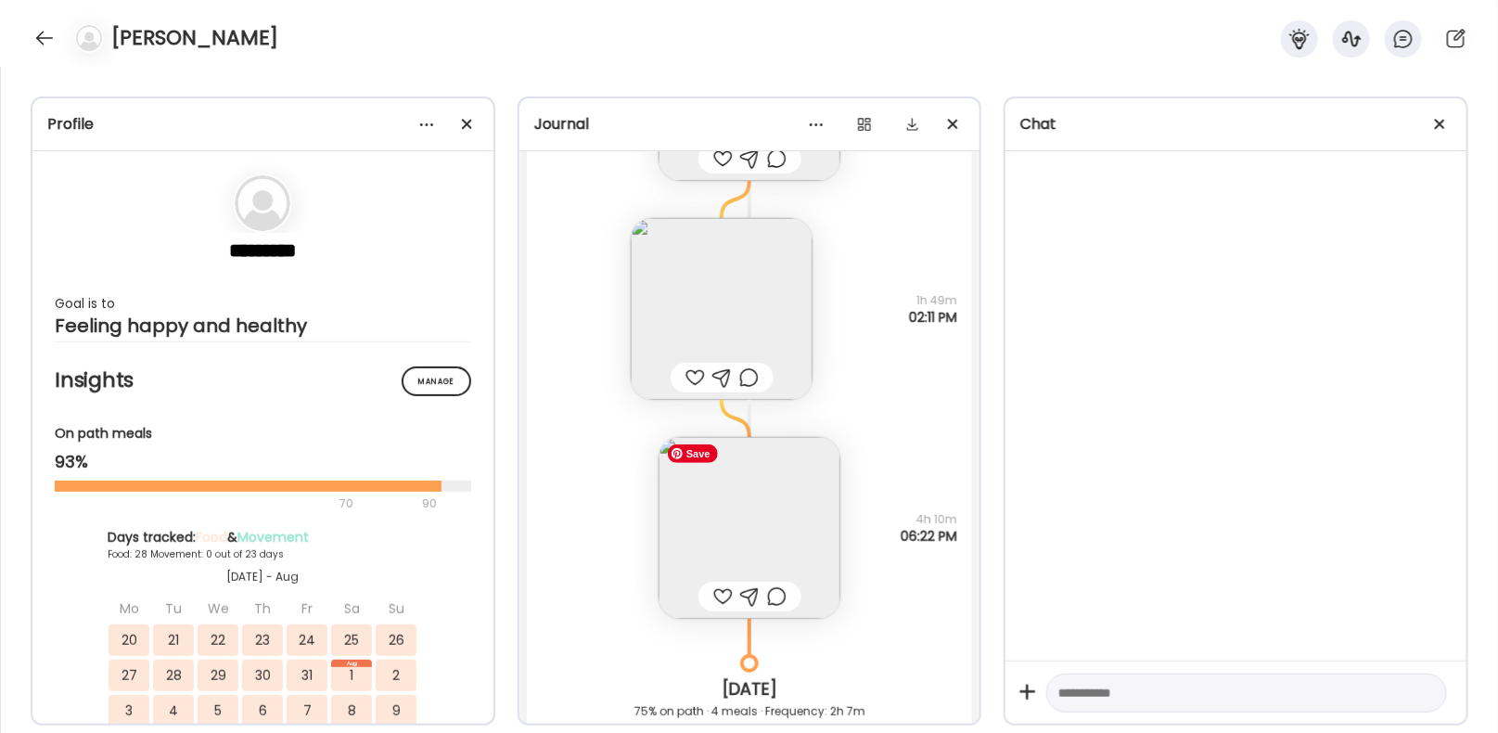
click at [761, 480] on img at bounding box center [750, 528] width 182 height 182
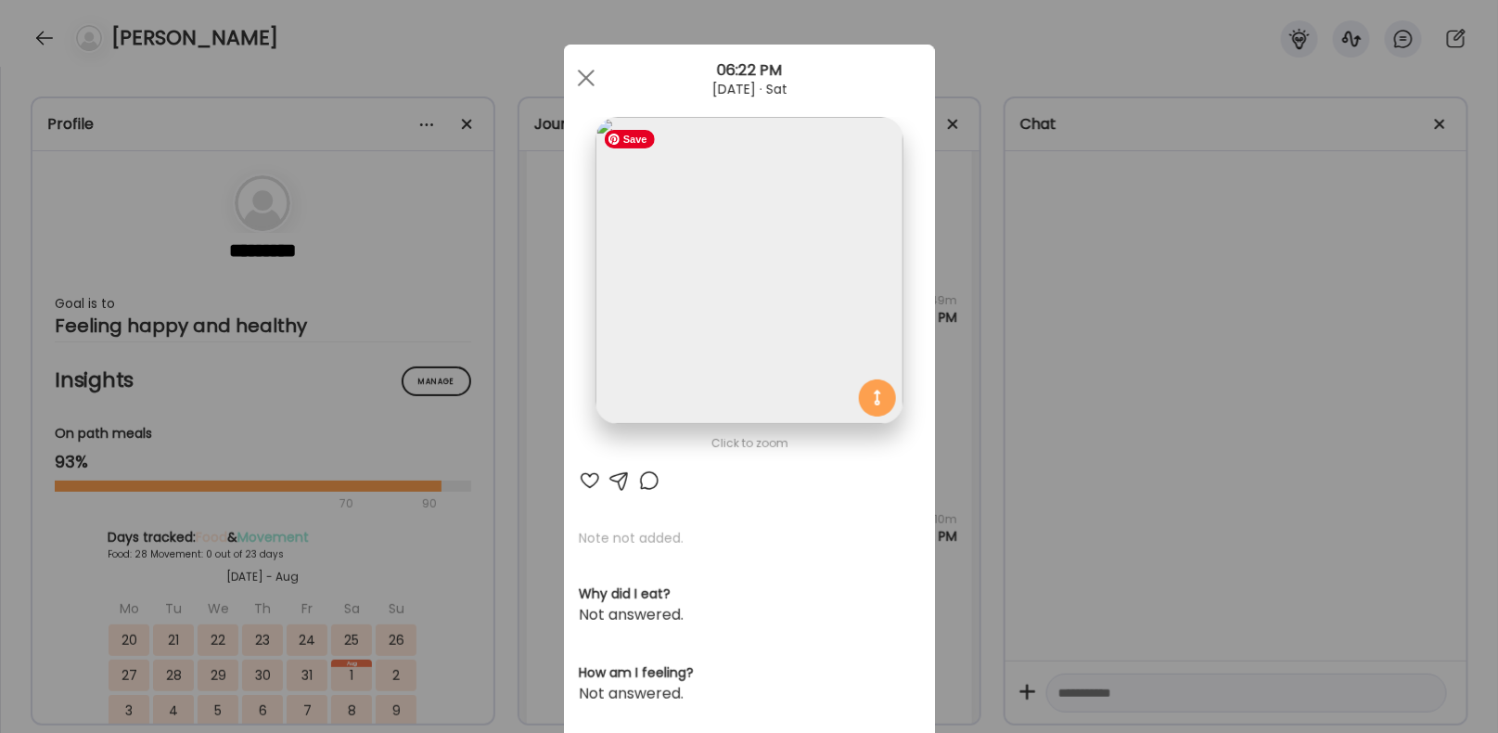
click at [771, 250] on img at bounding box center [749, 270] width 307 height 307
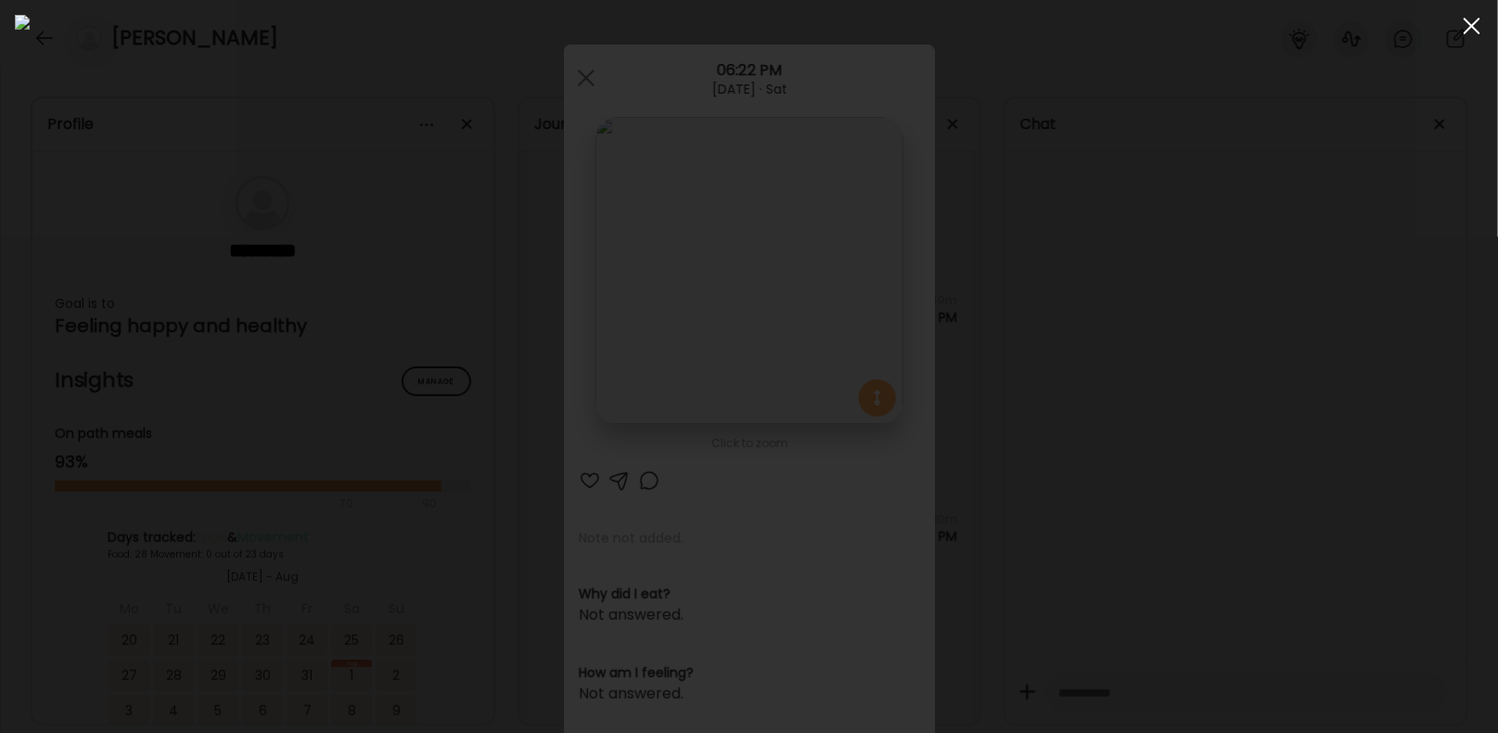
click at [1472, 32] on div at bounding box center [1472, 25] width 37 height 37
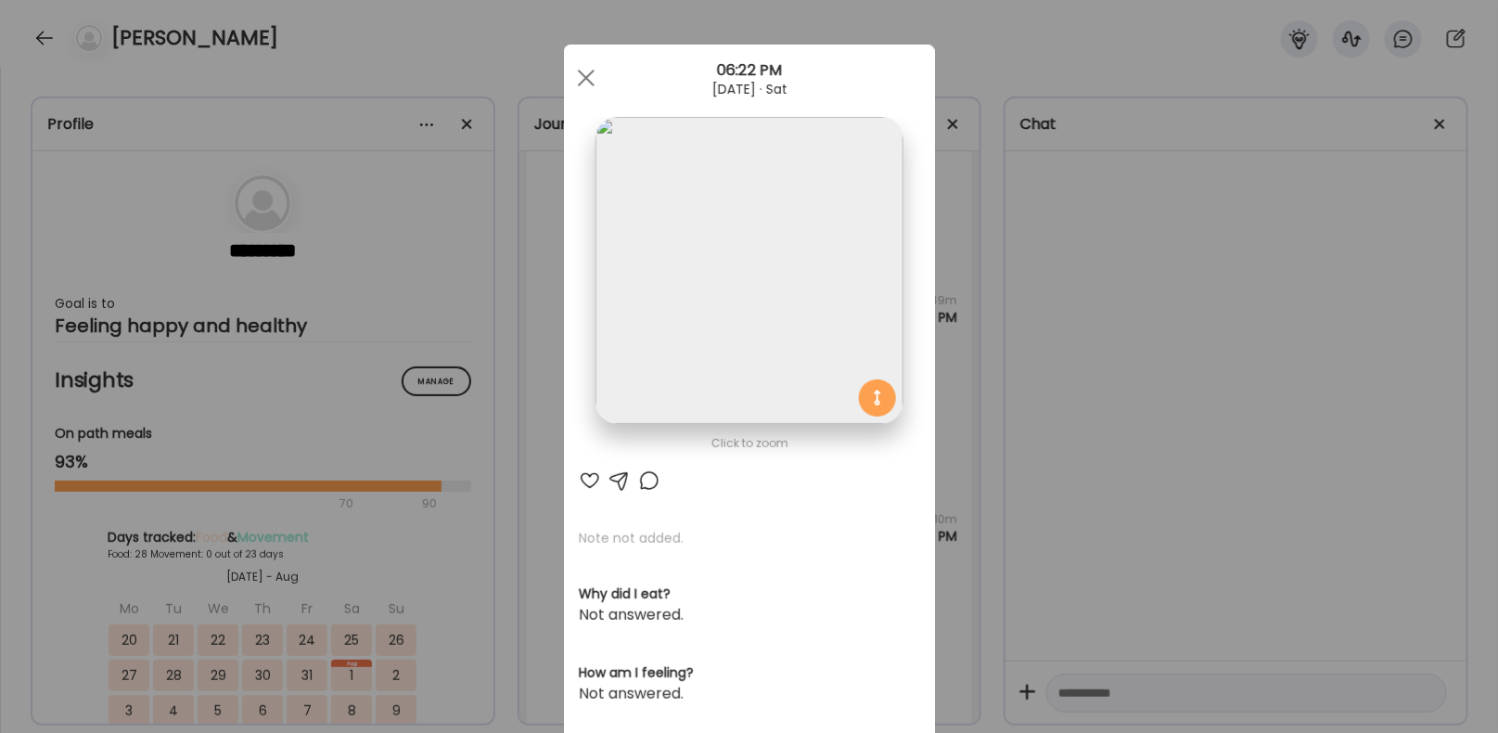
click at [25, 36] on div "Ate Coach Dashboard Wahoo! It’s official Take a moment to set up your Coach Pro…" at bounding box center [749, 366] width 1498 height 733
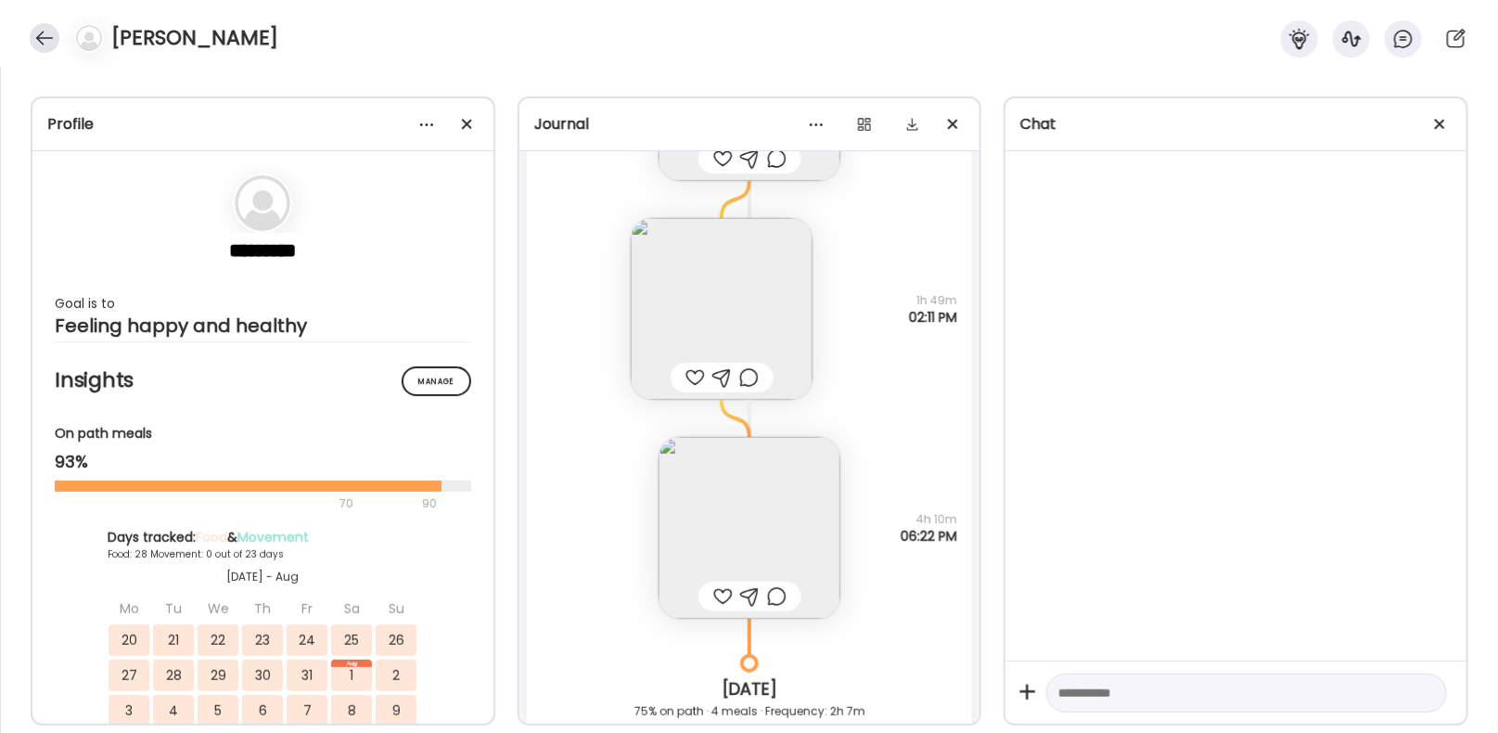
click at [46, 34] on div at bounding box center [45, 38] width 30 height 30
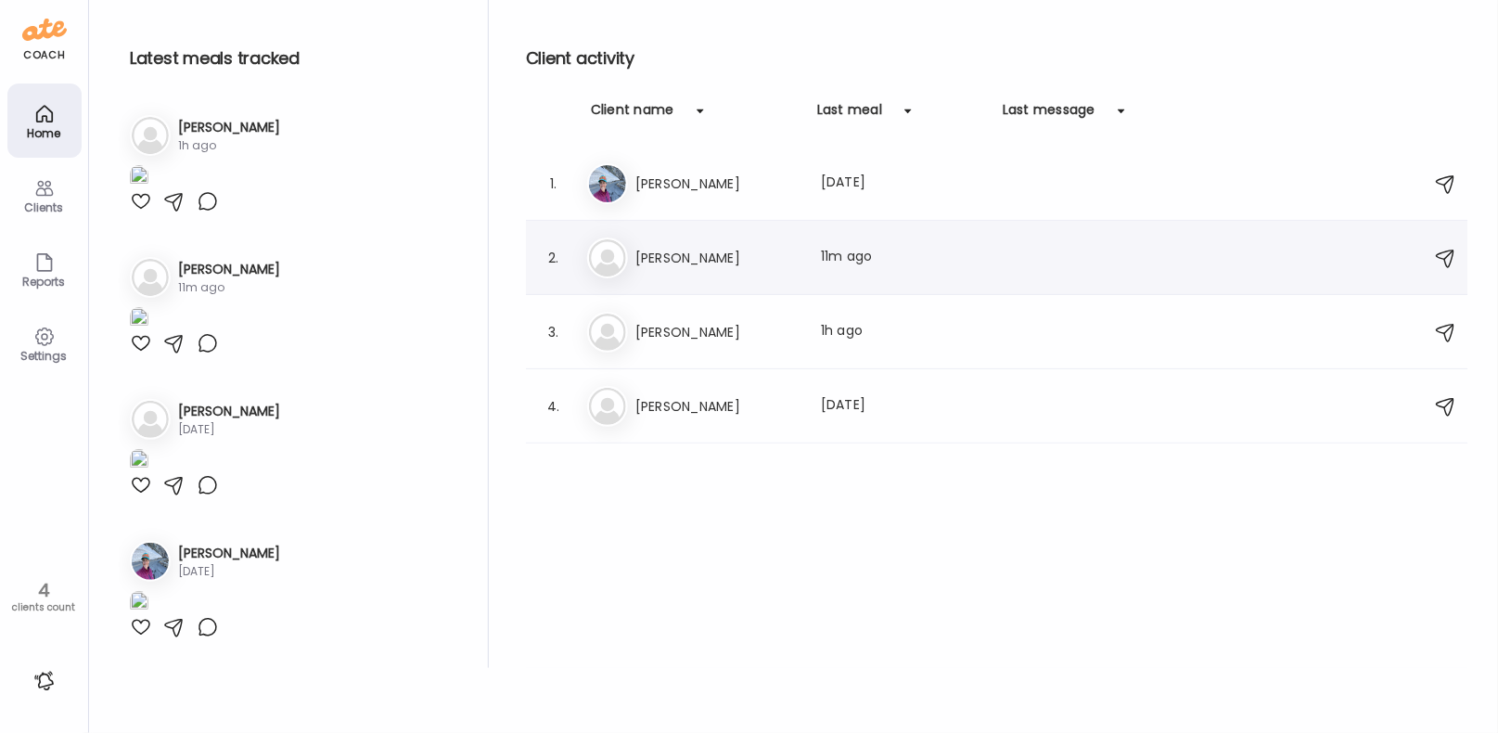
click at [754, 276] on div "Kr [PERSON_NAME] Last meal: 11m ago" at bounding box center [1000, 257] width 826 height 41
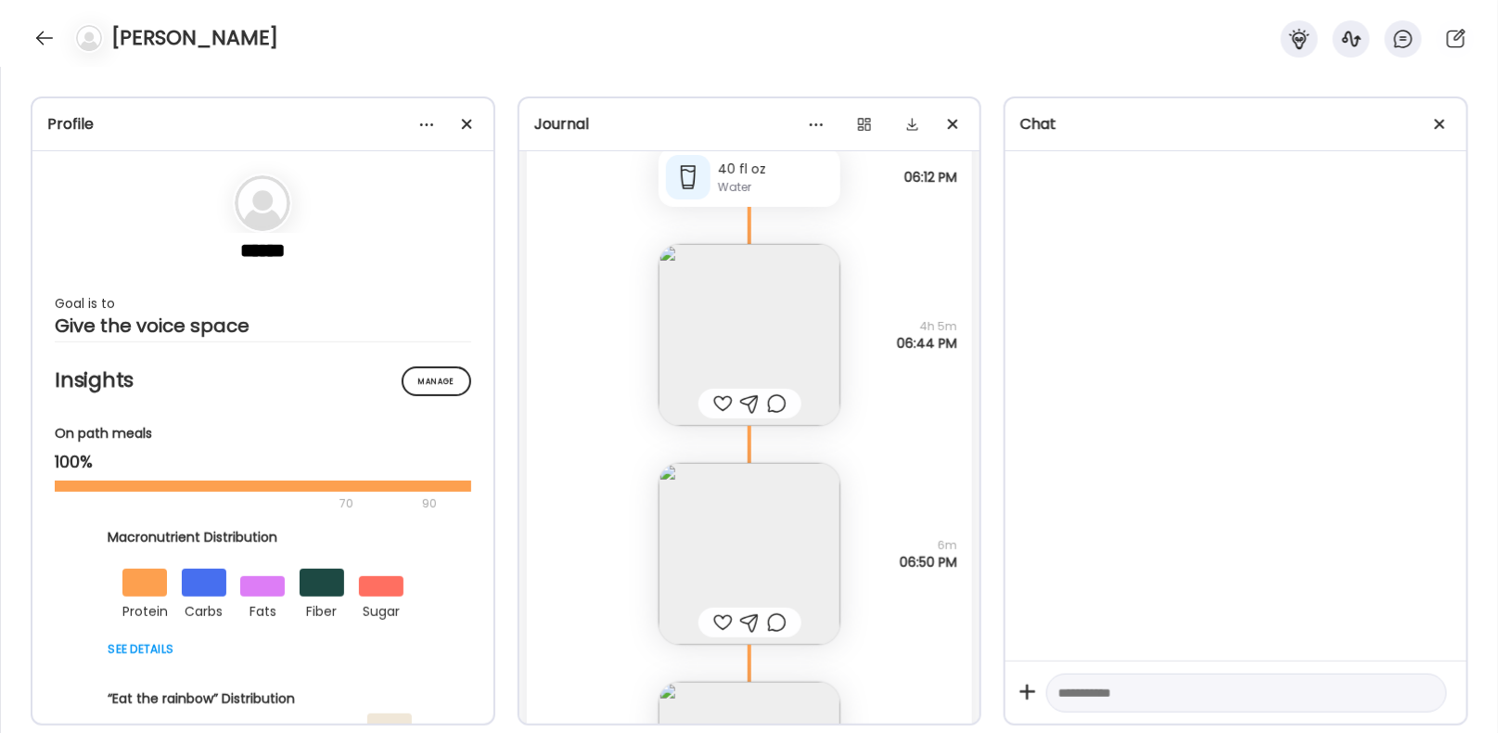
scroll to position [57869, 0]
click at [782, 270] on img at bounding box center [750, 332] width 182 height 182
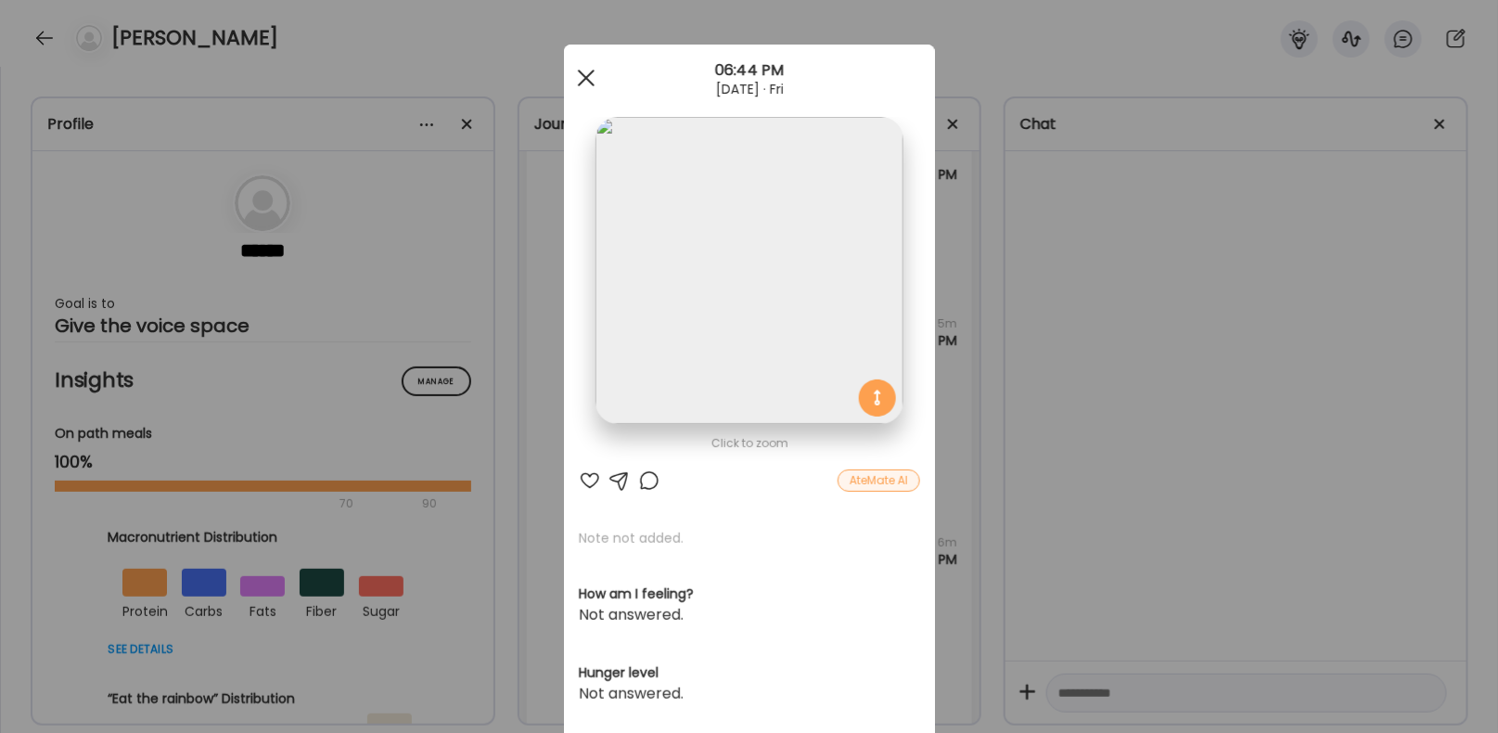
click at [585, 79] on span at bounding box center [585, 78] width 17 height 17
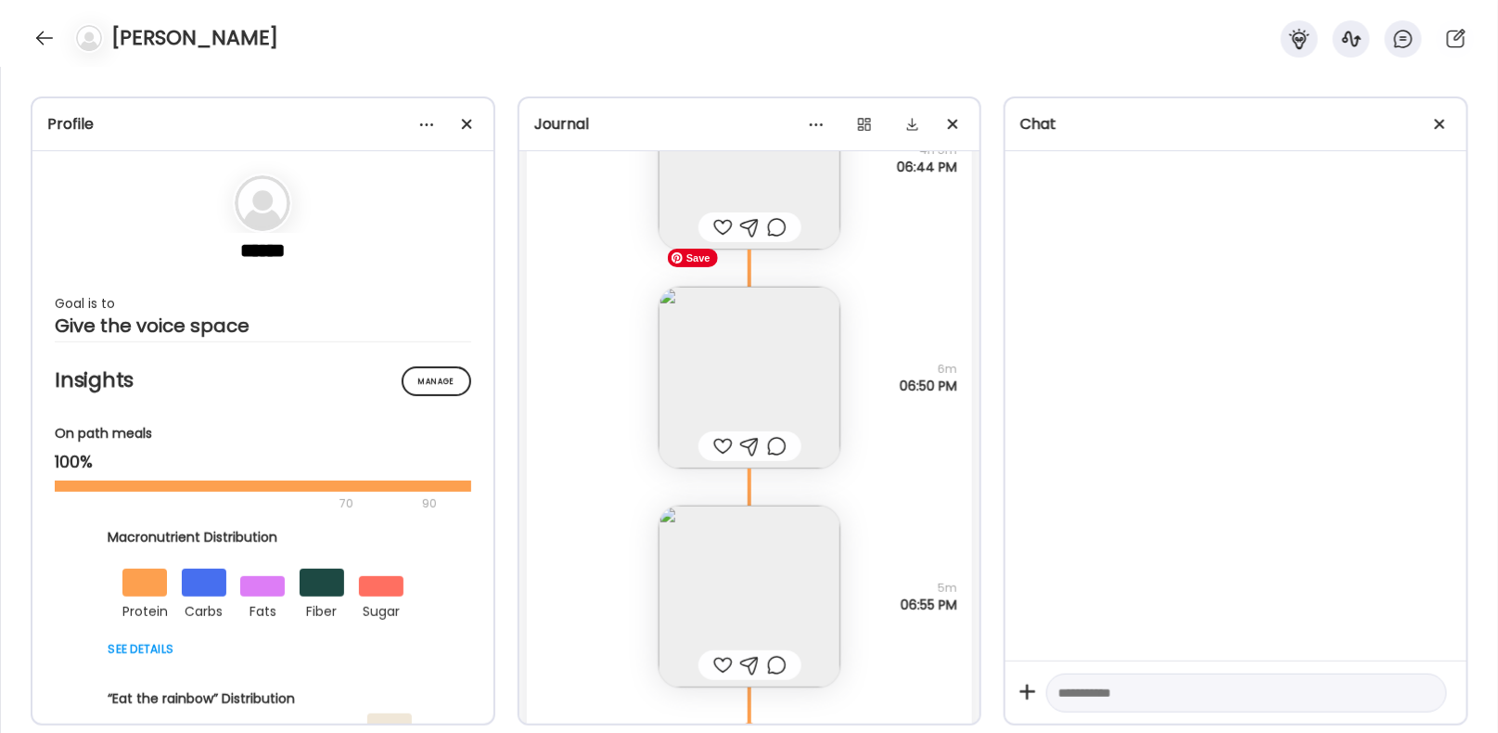
scroll to position [58099, 0]
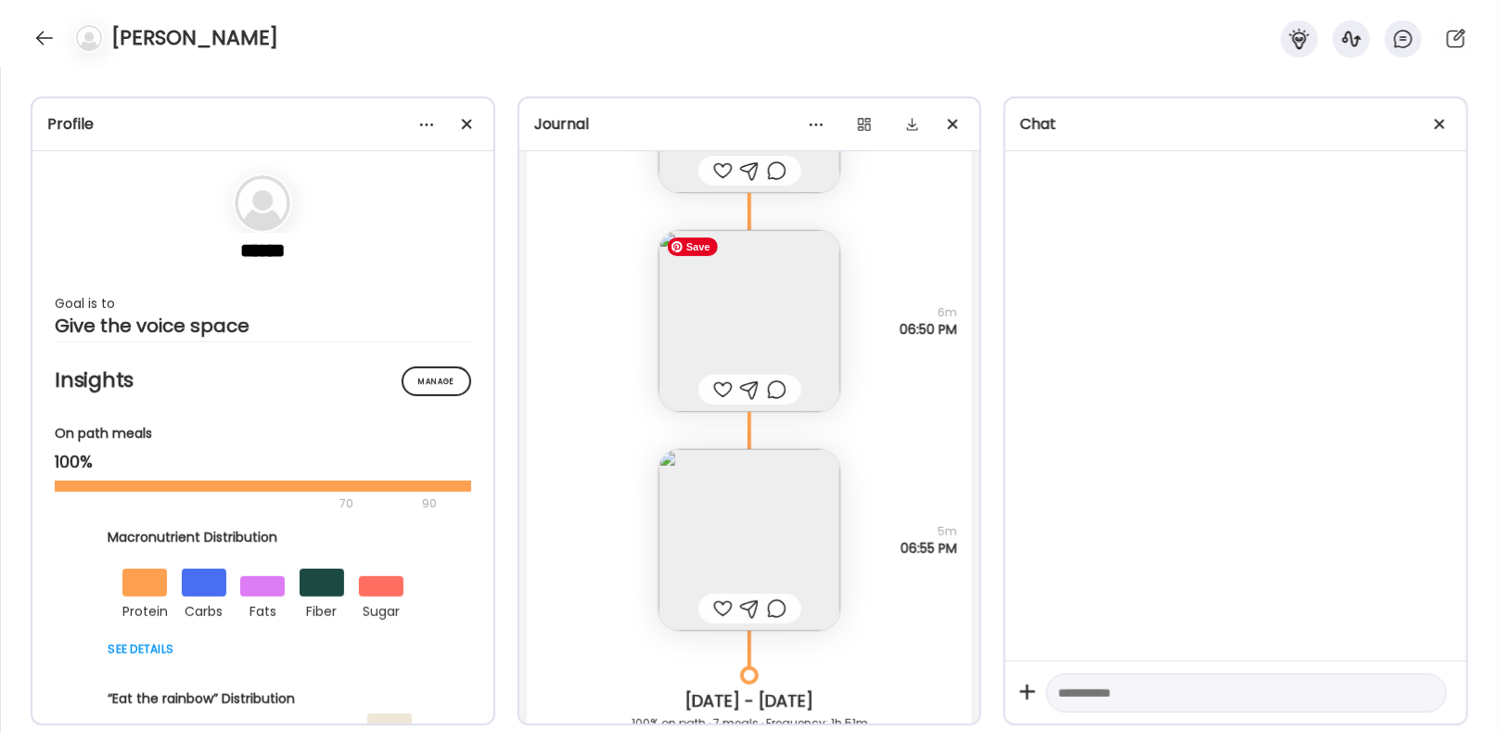
click at [786, 338] on img at bounding box center [750, 321] width 182 height 182
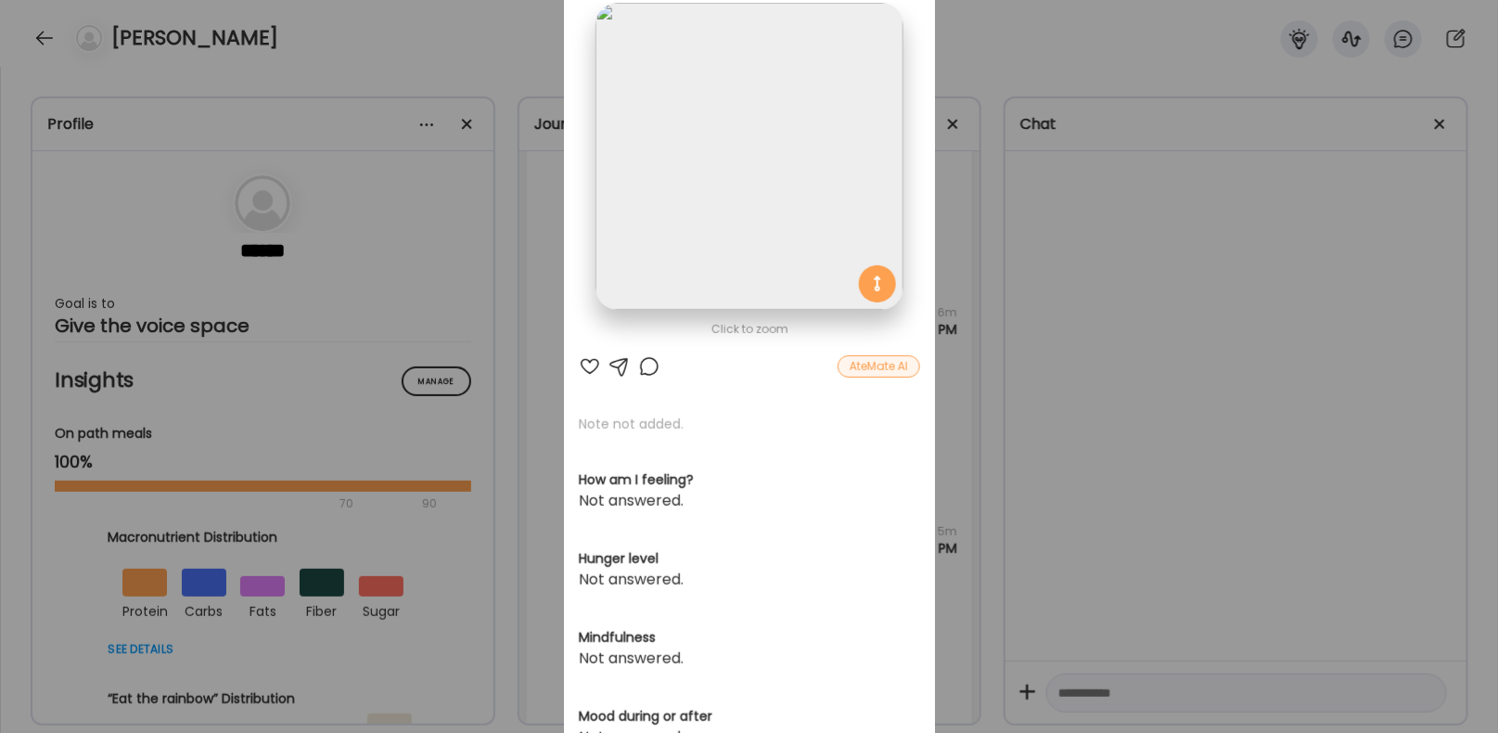
scroll to position [0, 0]
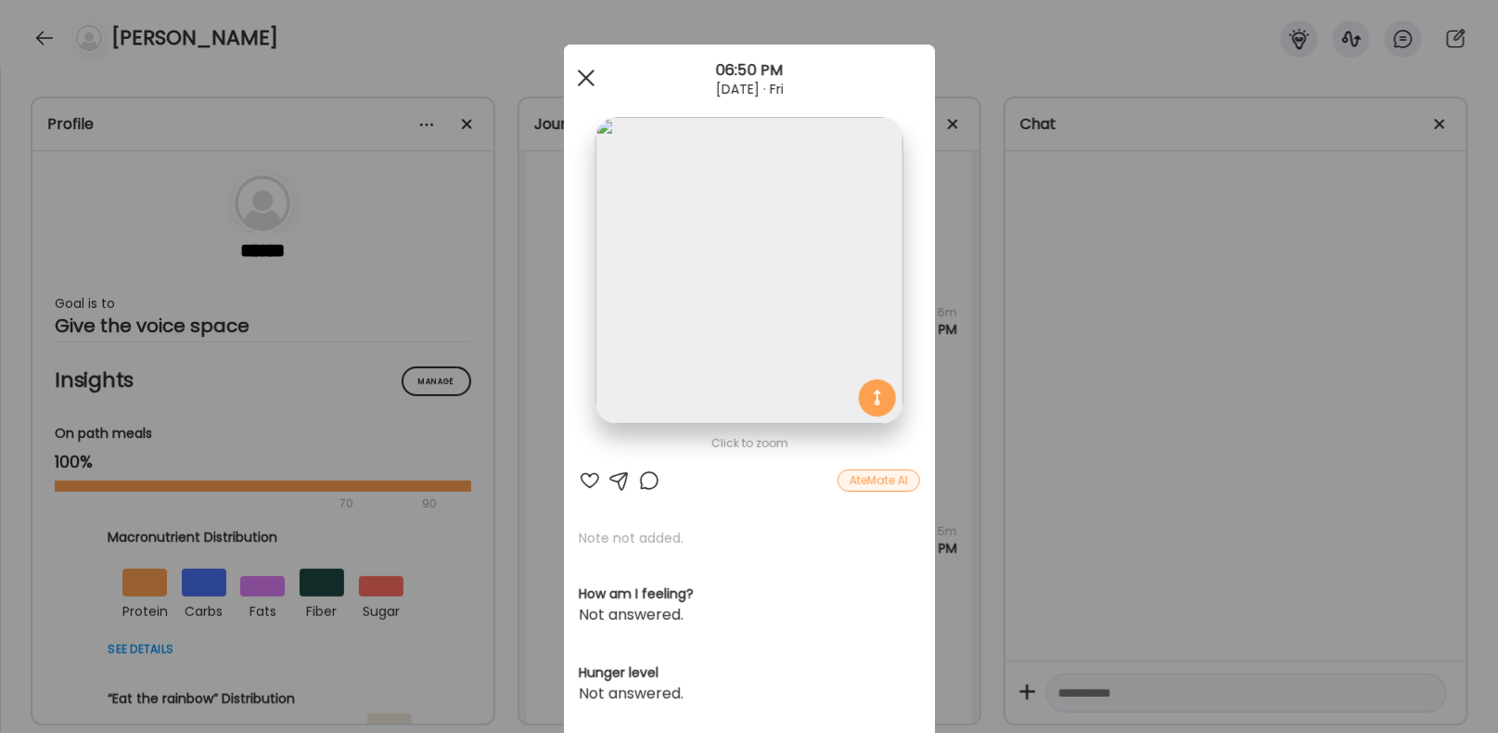
click at [587, 72] on div at bounding box center [586, 77] width 37 height 37
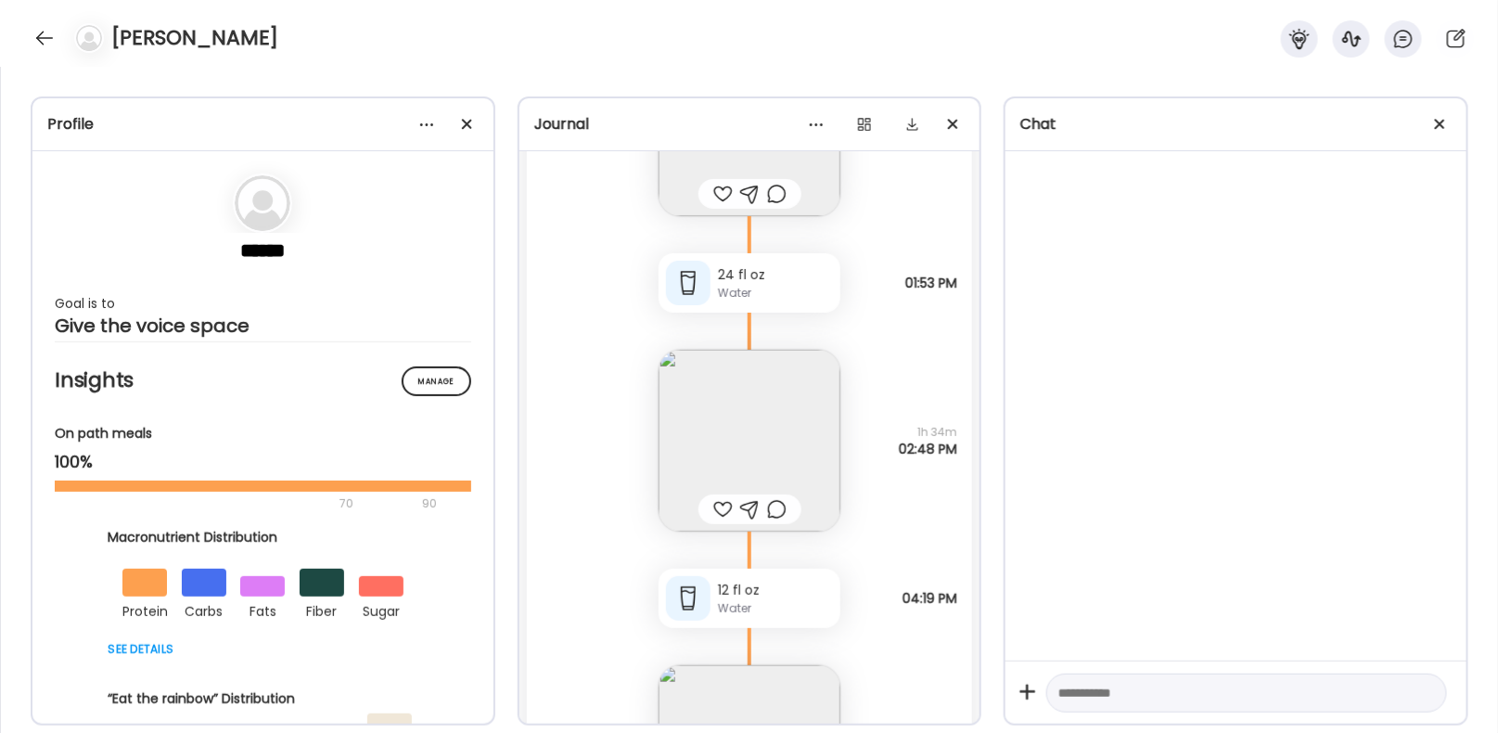
scroll to position [60222, 0]
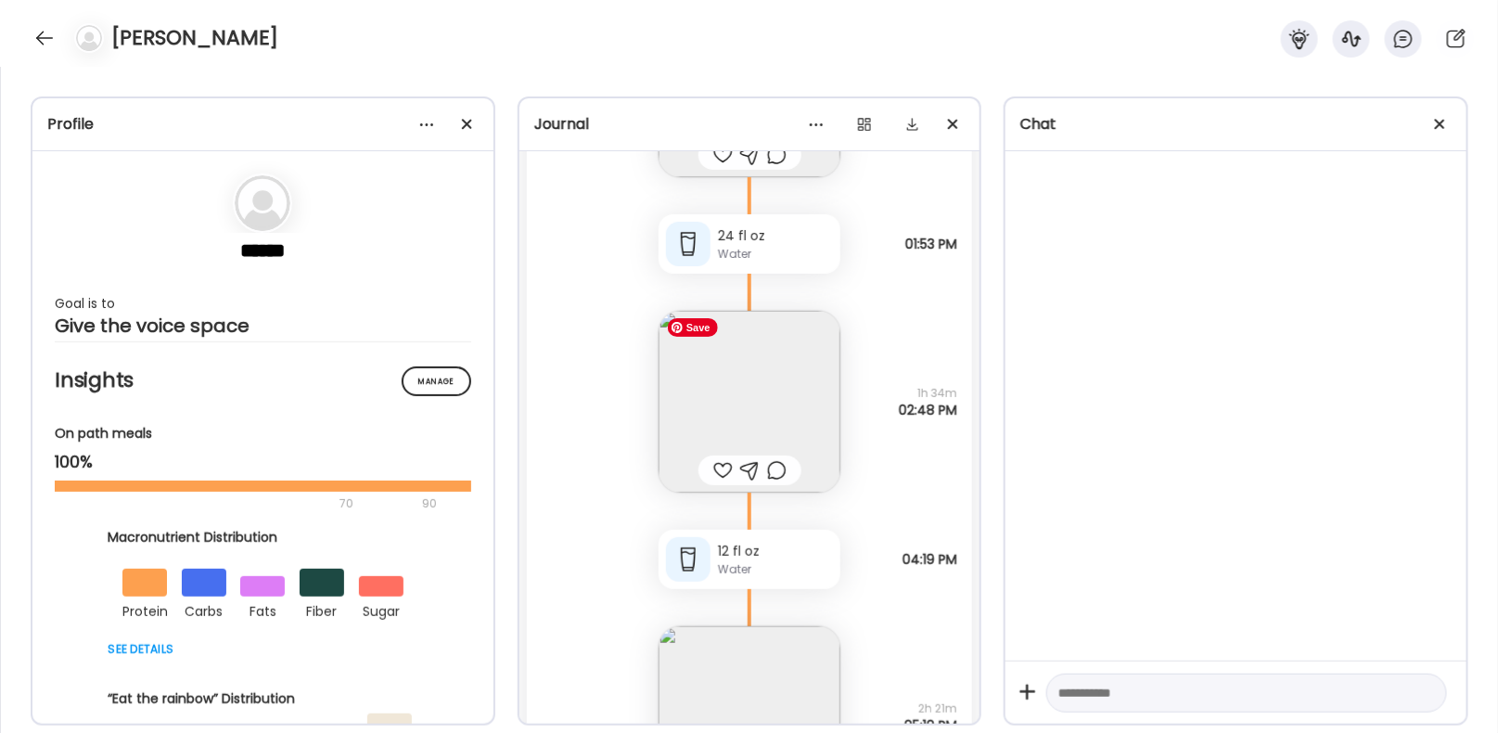
click at [767, 367] on img at bounding box center [750, 402] width 182 height 182
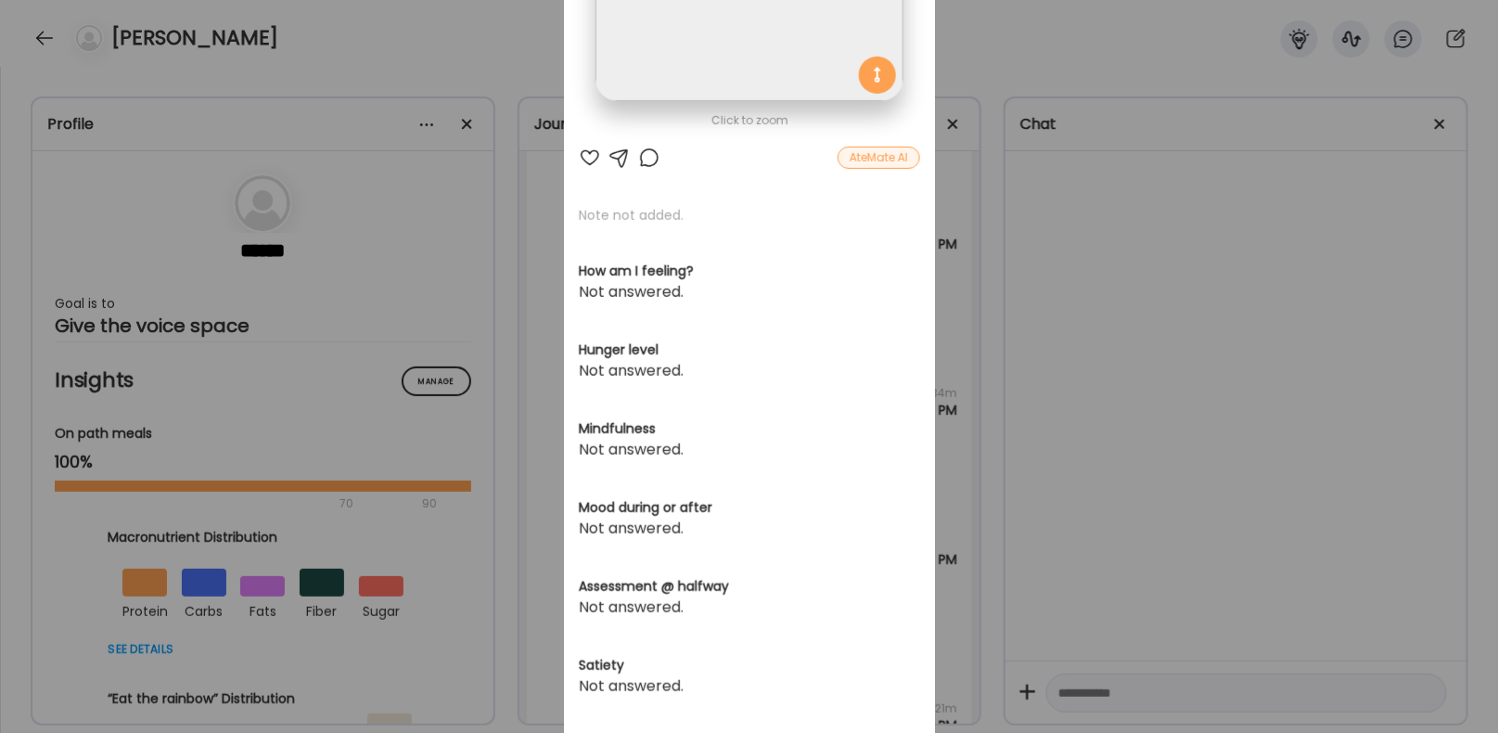
scroll to position [526, 0]
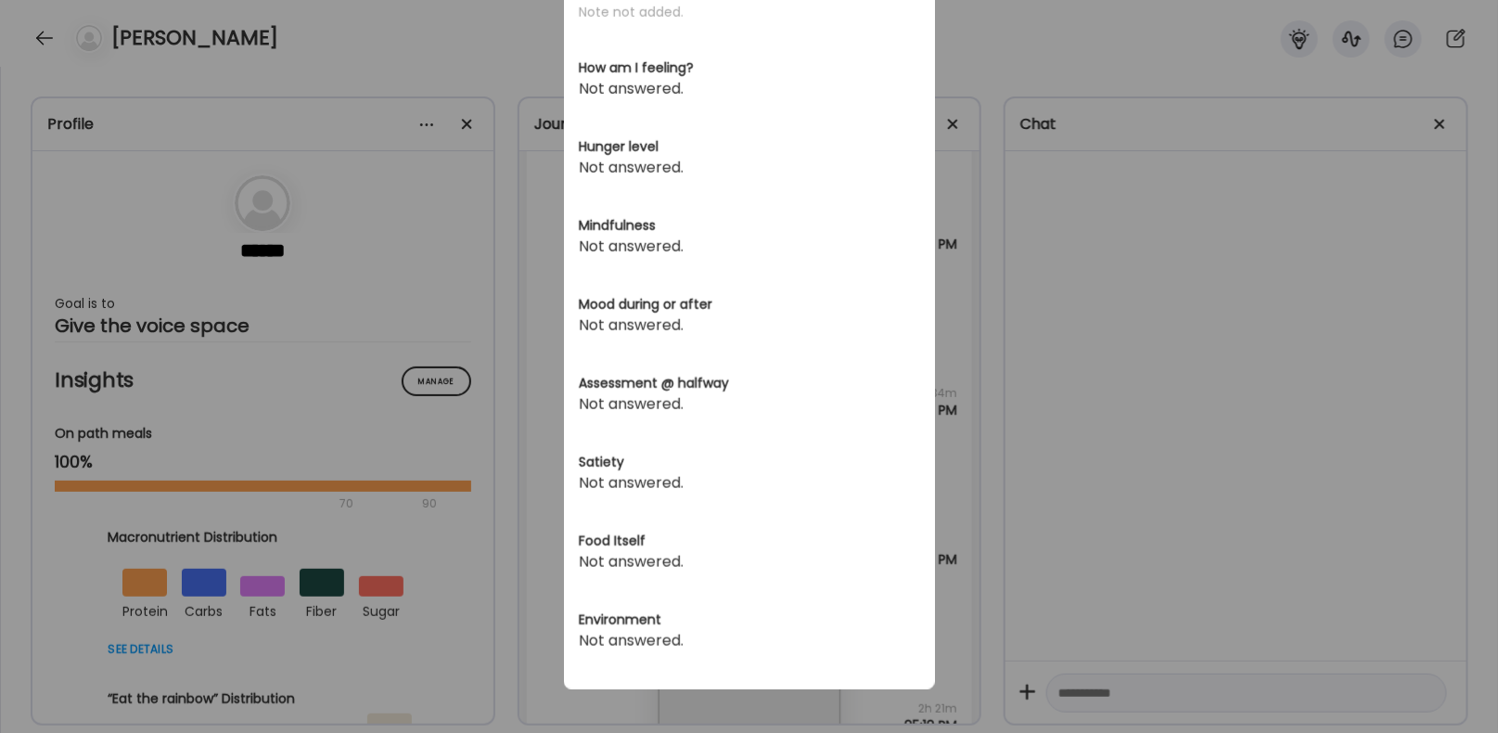
click at [1237, 257] on div "Ate Coach Dashboard Wahoo! It’s official Take a moment to set up your Coach Pro…" at bounding box center [749, 366] width 1498 height 733
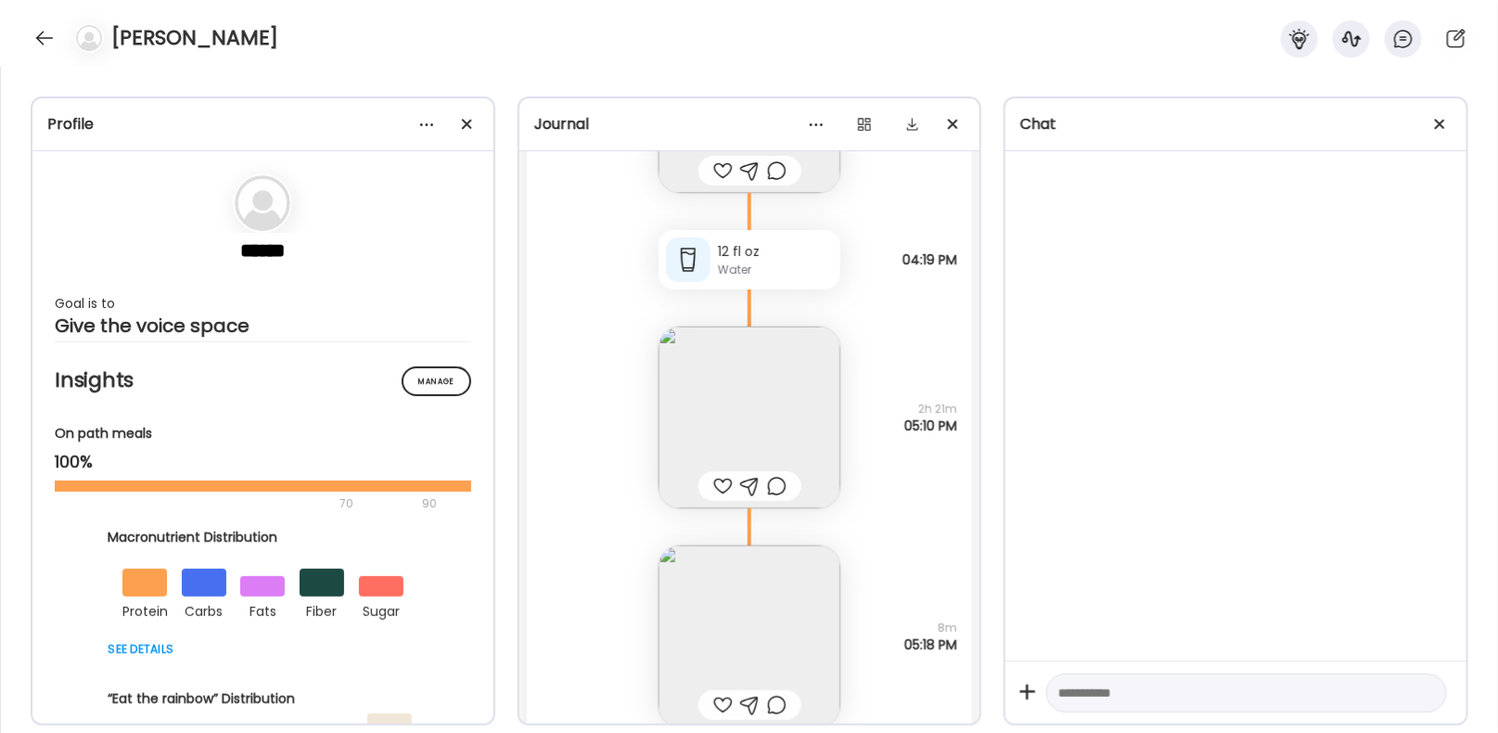
scroll to position [60557, 0]
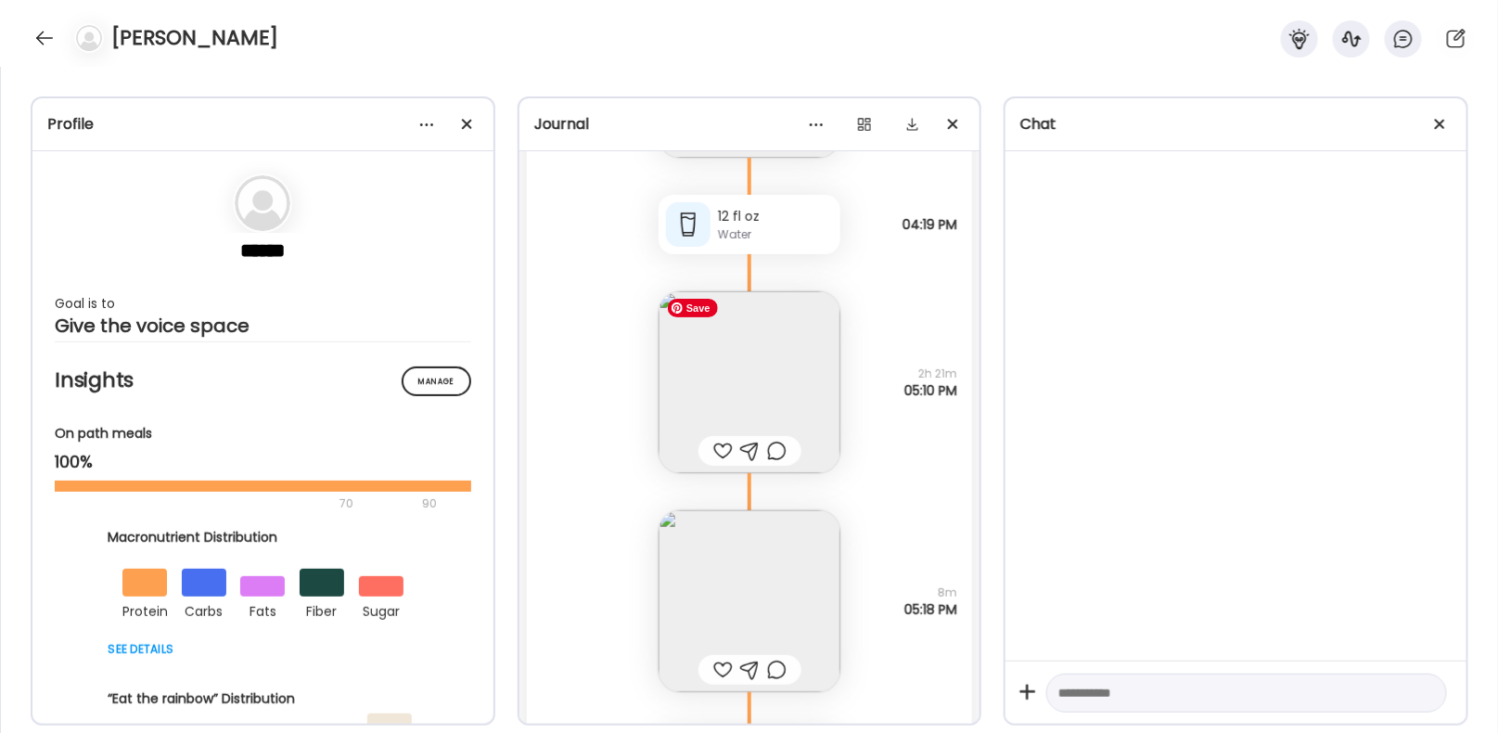
click at [750, 383] on img at bounding box center [750, 382] width 182 height 182
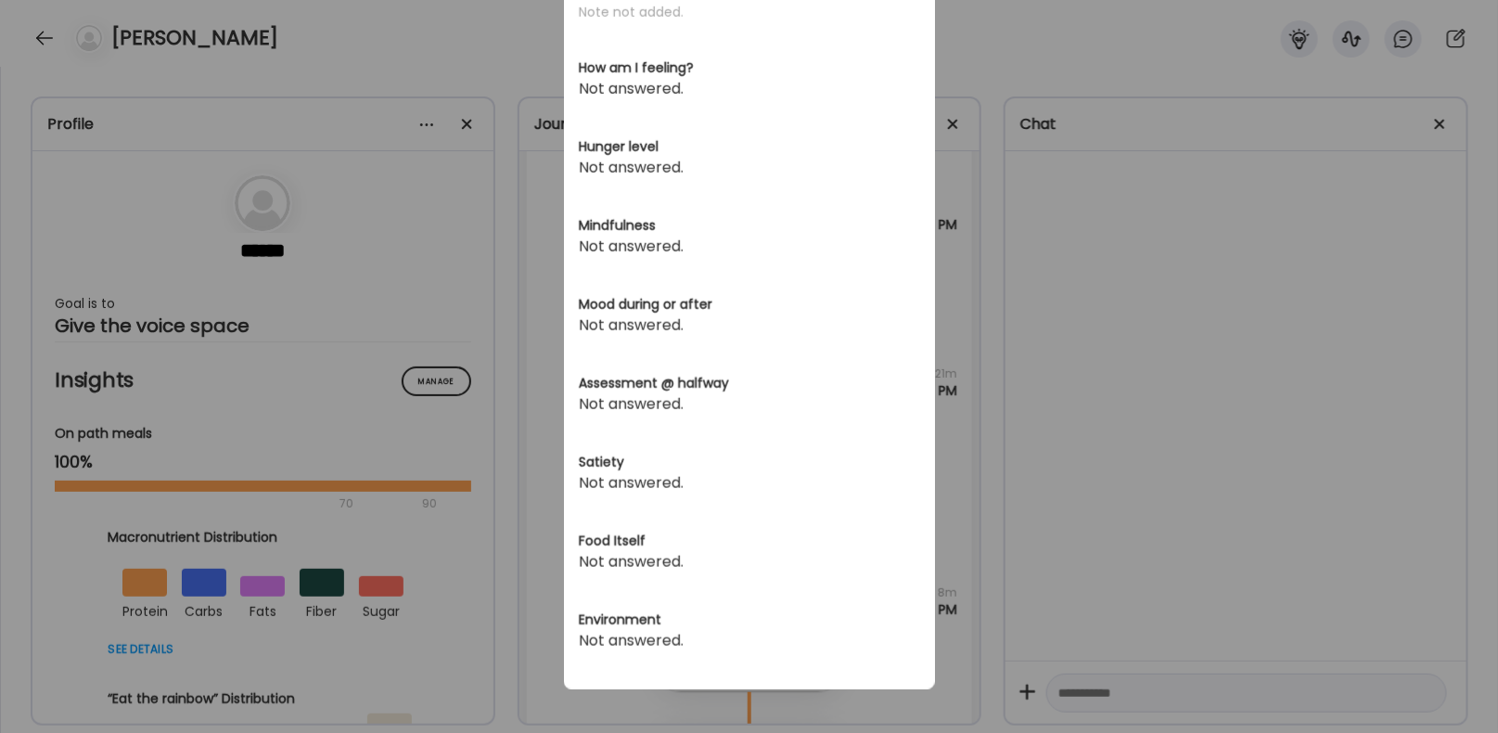
click at [1129, 257] on div "Ate Coach Dashboard Wahoo! It’s official Take a moment to set up your Coach Pro…" at bounding box center [749, 366] width 1498 height 733
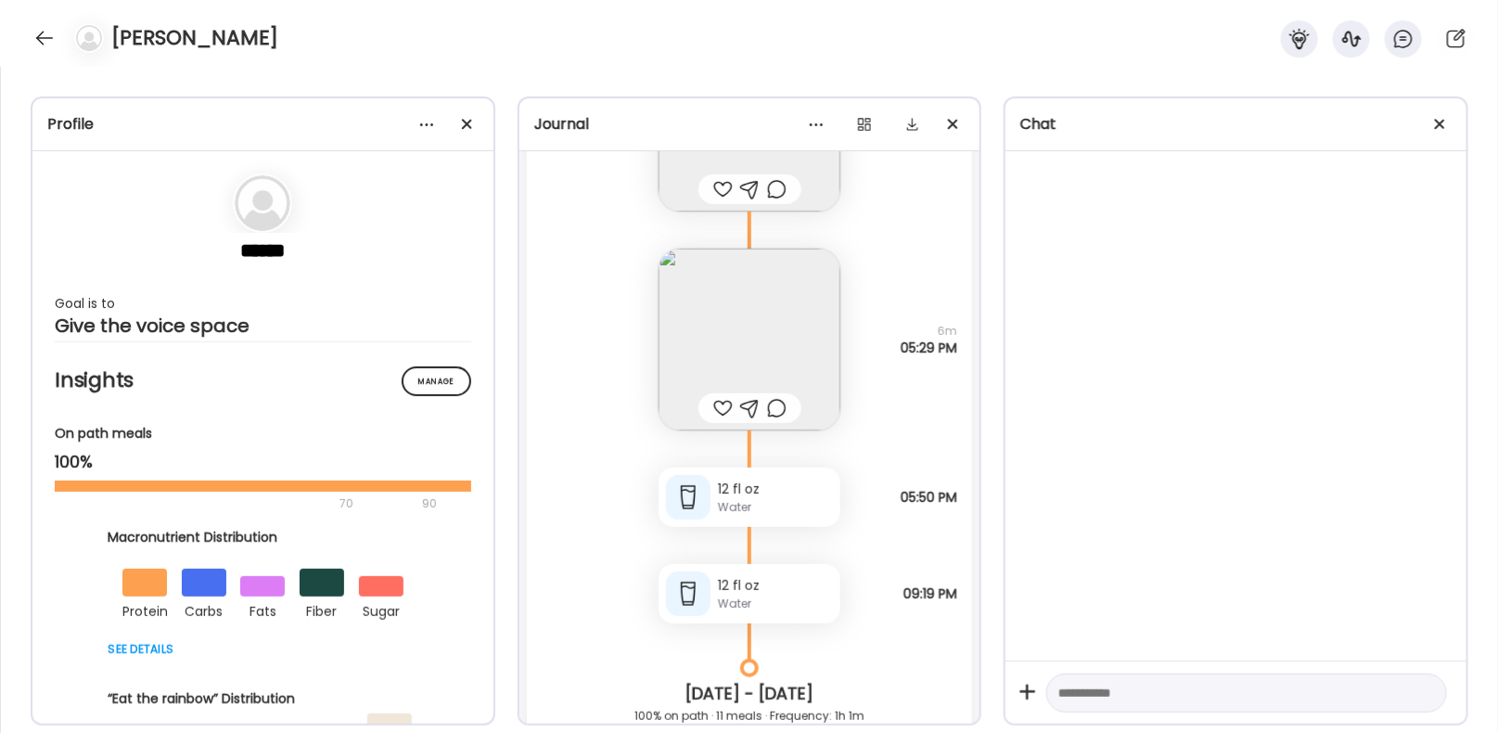
scroll to position [61309, 0]
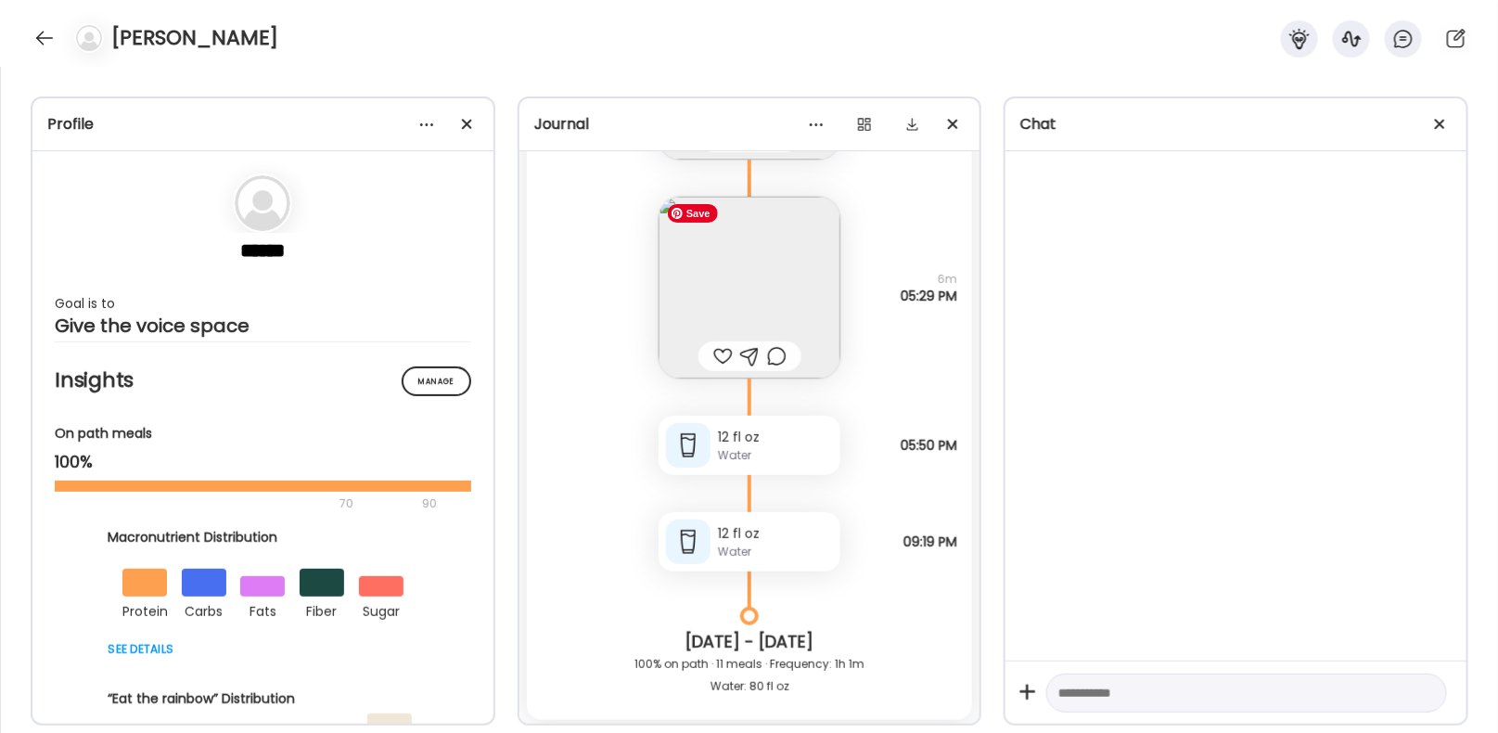
click at [801, 288] on img at bounding box center [750, 288] width 182 height 182
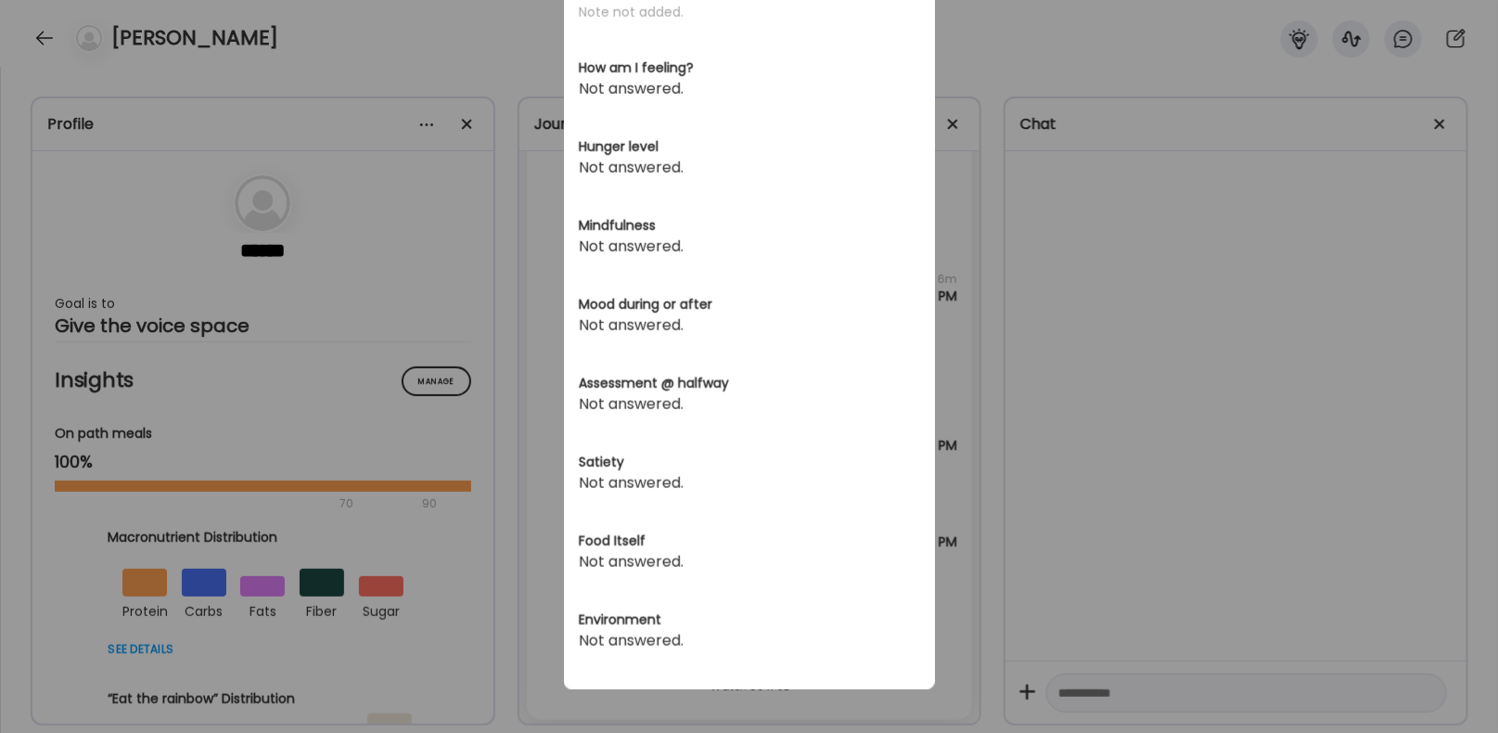
click at [1160, 308] on div "Ate Coach Dashboard Wahoo! It’s official Take a moment to set up your Coach Pro…" at bounding box center [749, 366] width 1498 height 733
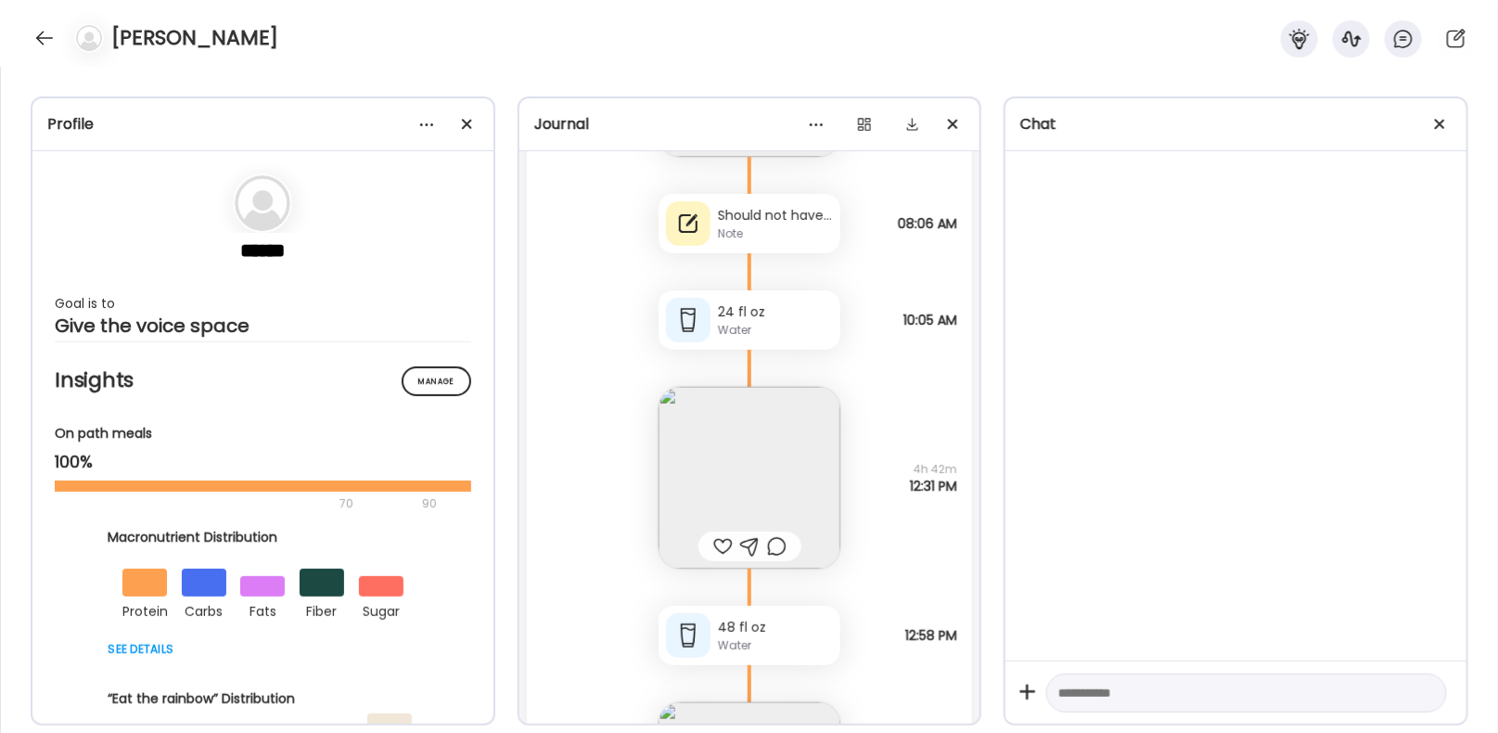
scroll to position [62208, 0]
click at [770, 224] on div "Note" at bounding box center [775, 227] width 115 height 17
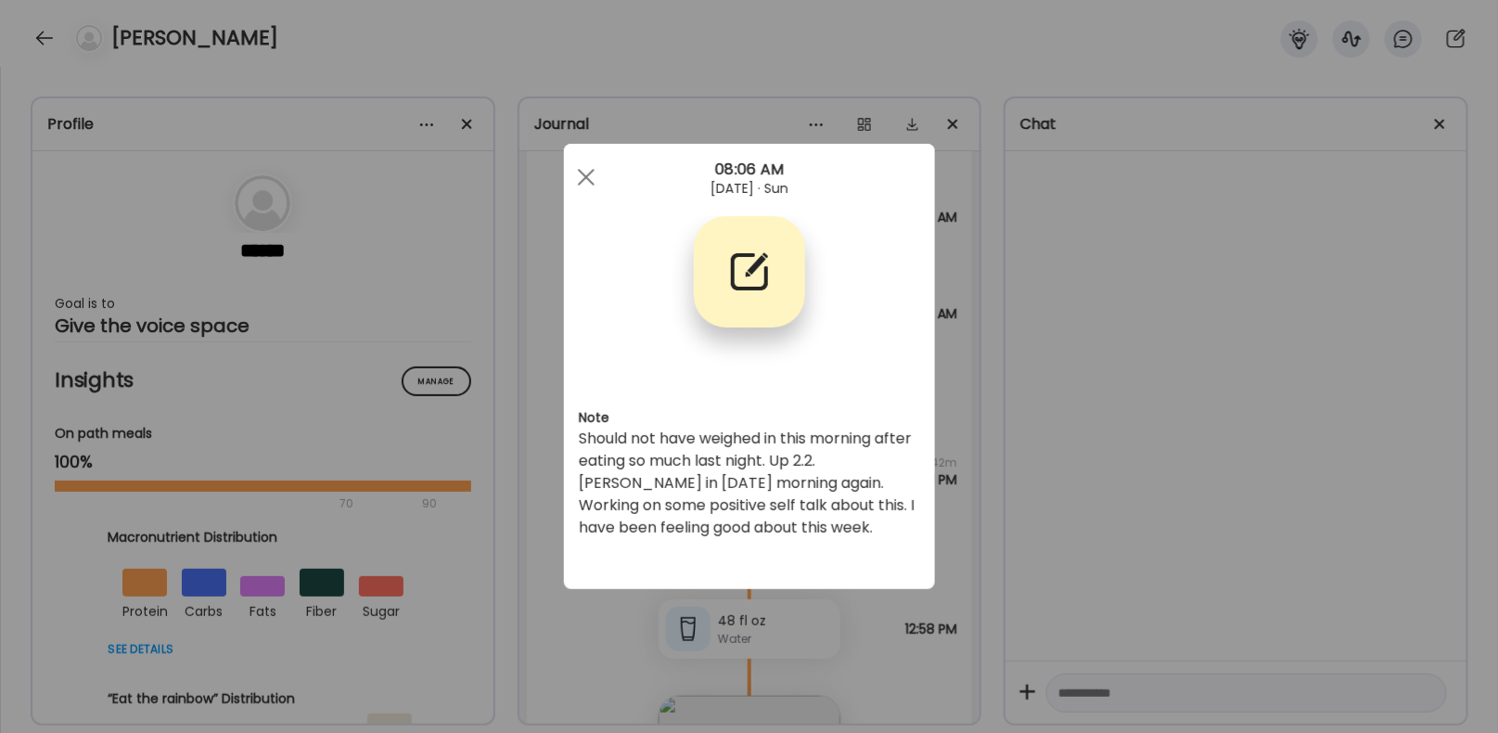
scroll to position [0, 0]
click at [587, 179] on span at bounding box center [585, 177] width 17 height 17
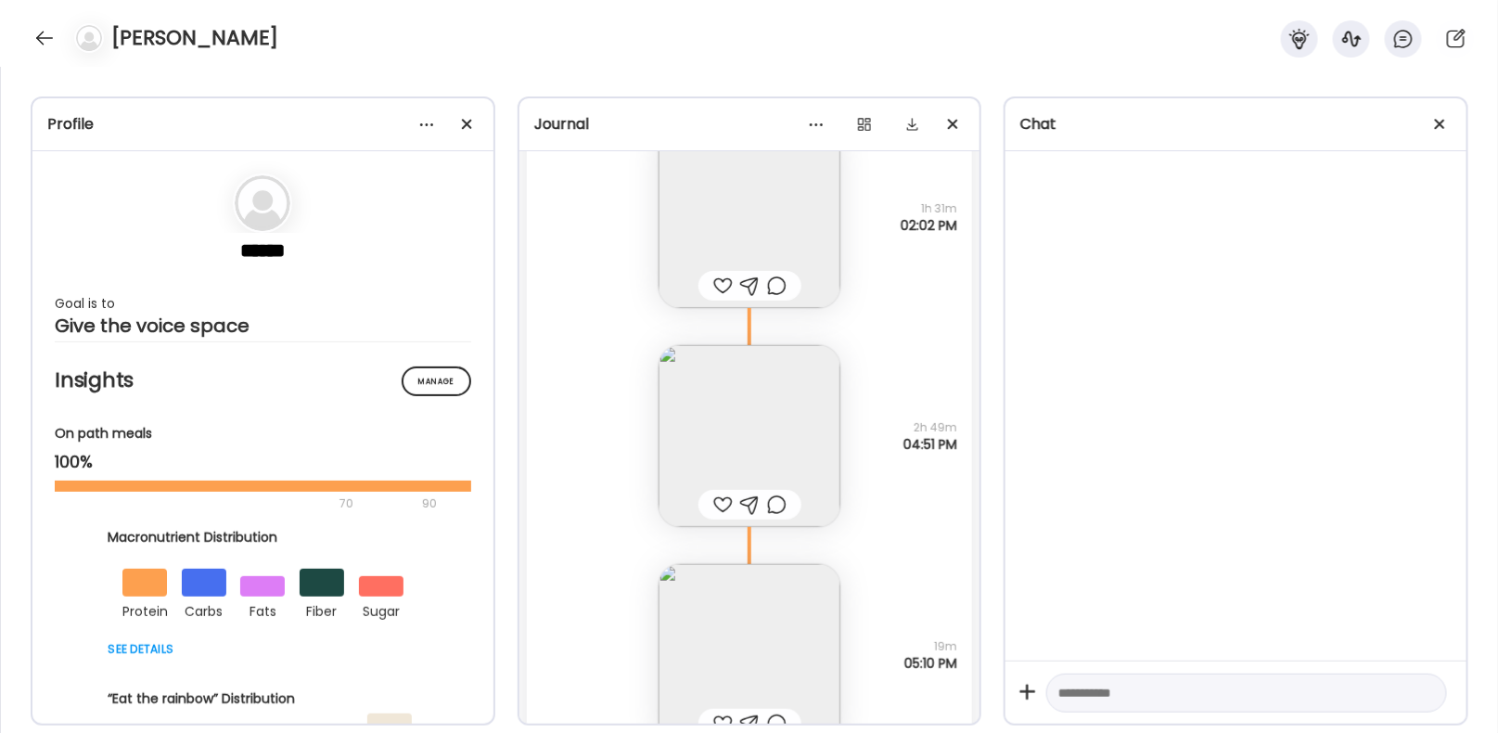
scroll to position [62770, 0]
click at [770, 440] on img at bounding box center [750, 444] width 182 height 182
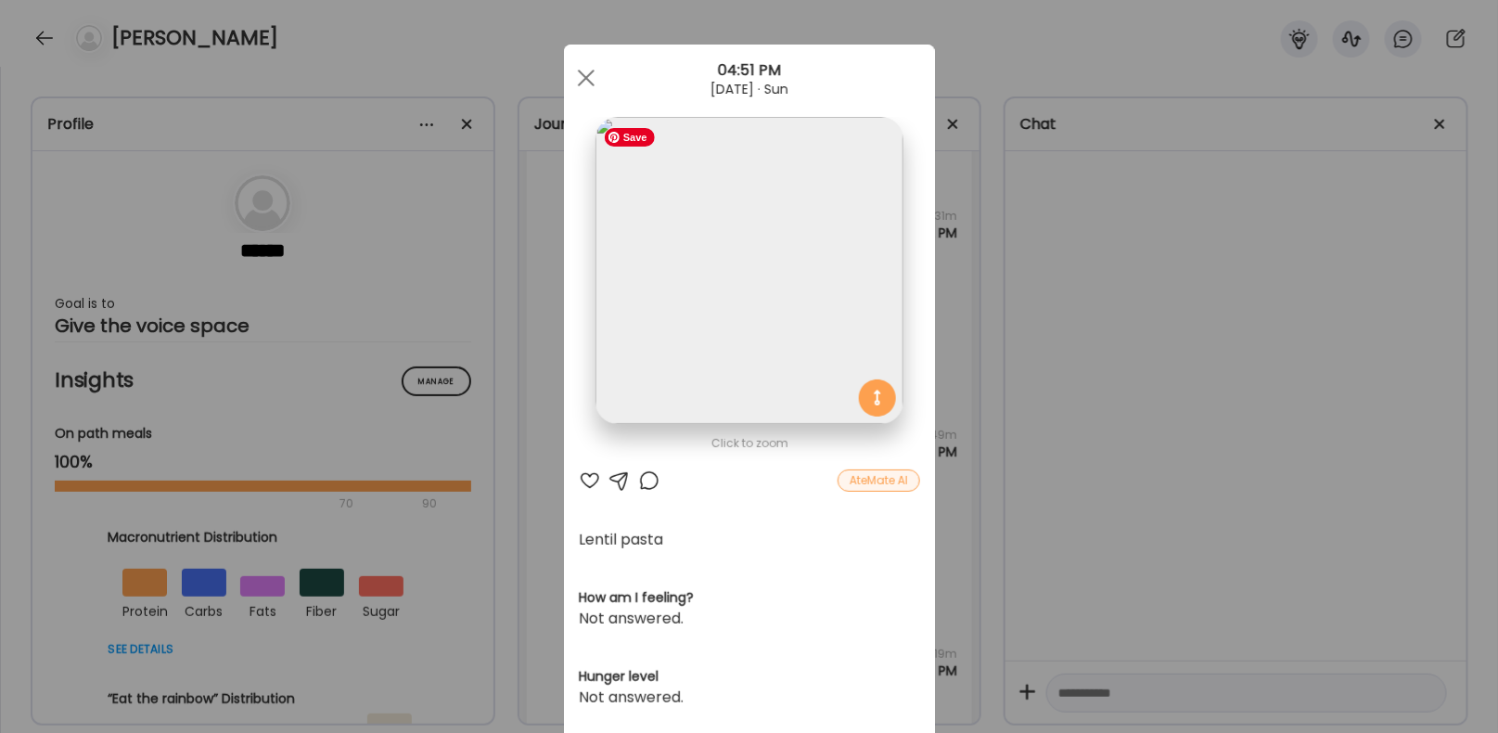
click at [761, 286] on img at bounding box center [749, 270] width 307 height 307
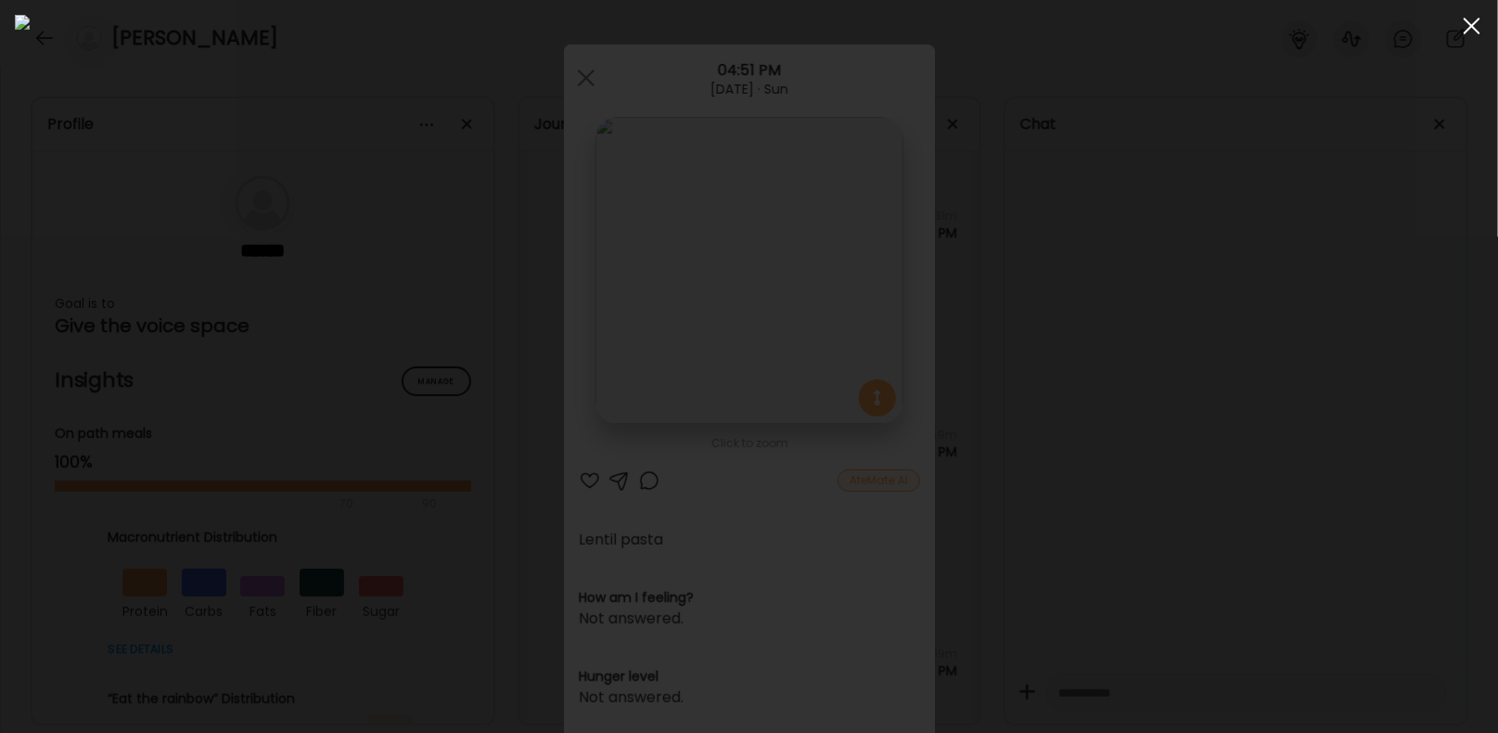
click at [1466, 25] on div at bounding box center [1472, 25] width 37 height 37
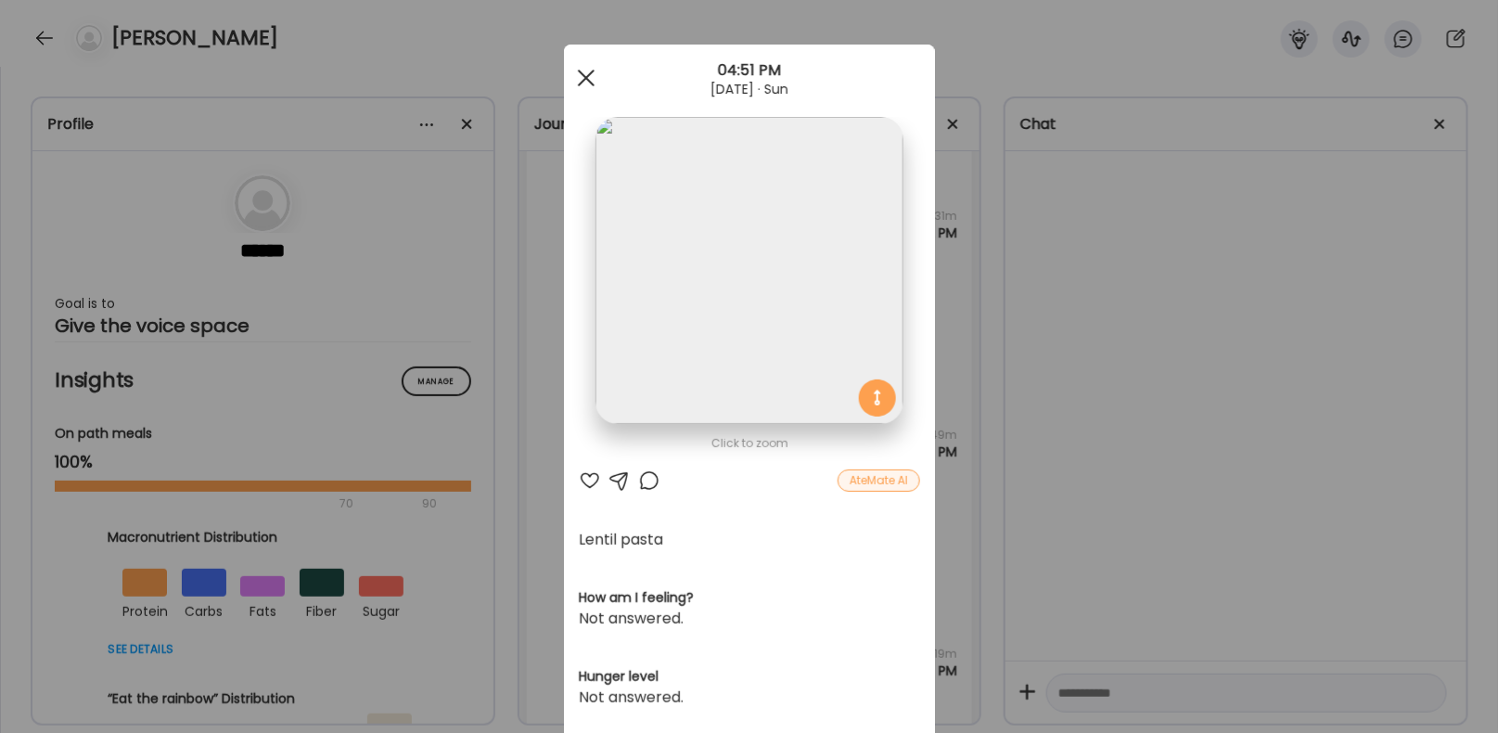
click at [579, 81] on div at bounding box center [586, 77] width 37 height 37
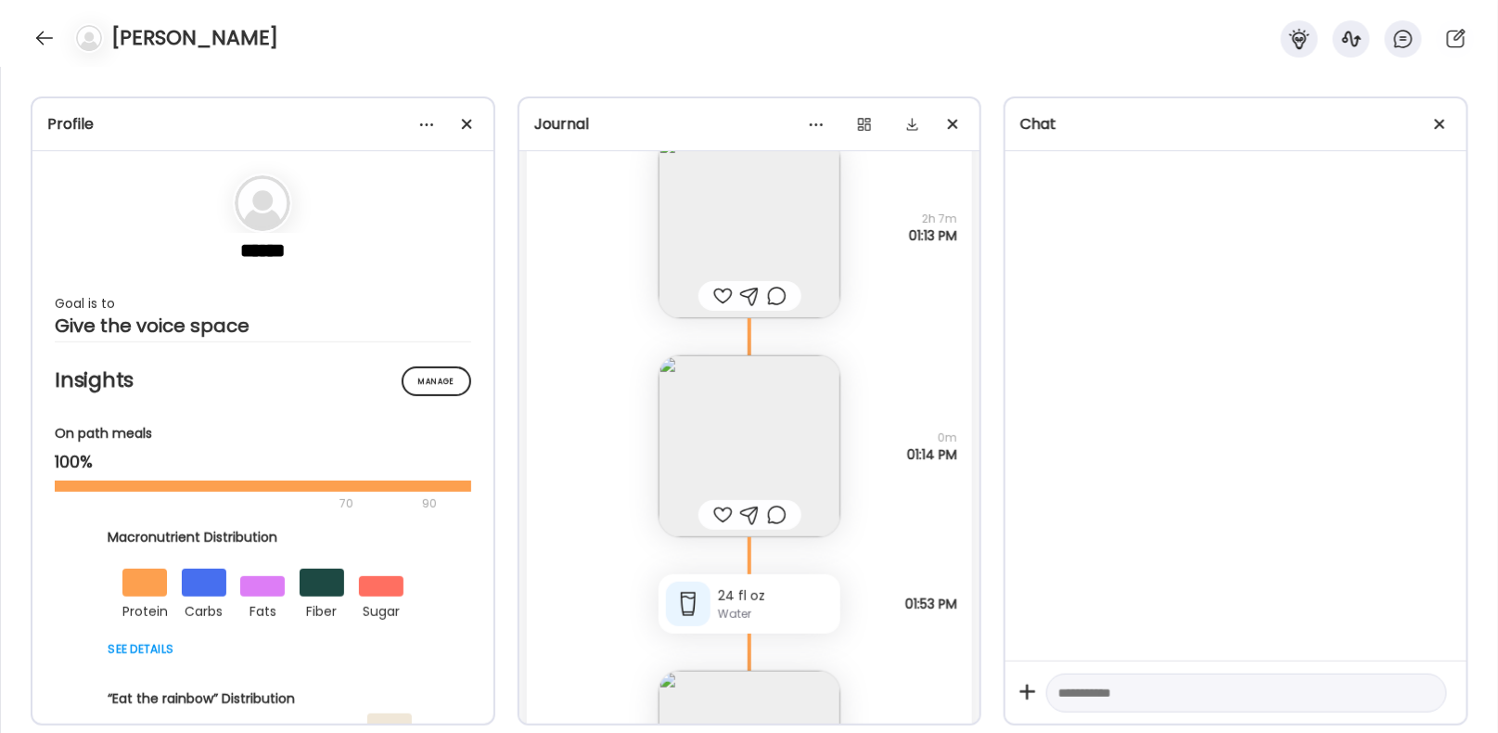
scroll to position [59882, 0]
